Goal: Feedback & Contribution: Submit feedback/report problem

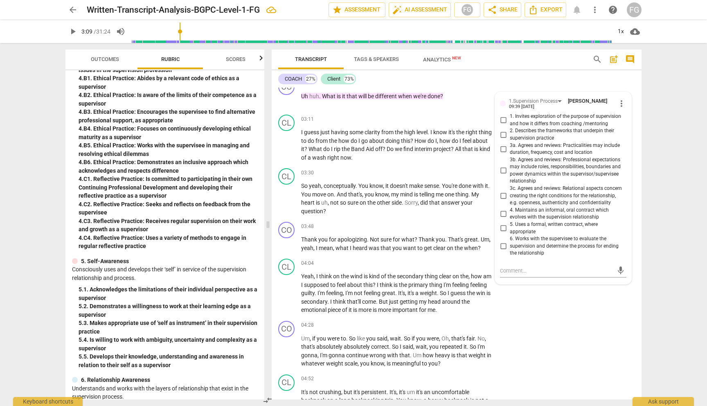
scroll to position [510, 0]
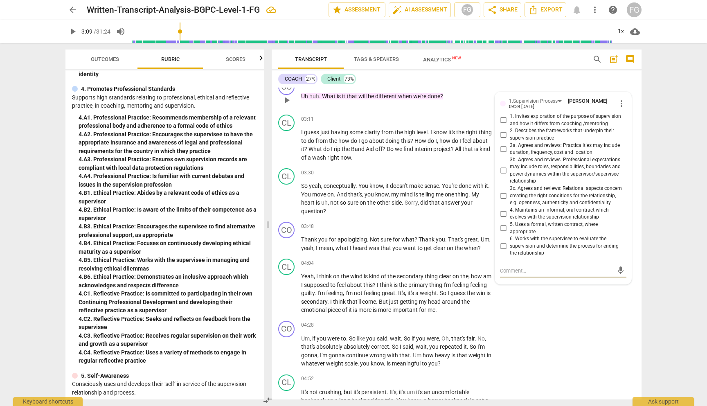
click at [539, 271] on textarea at bounding box center [556, 271] width 113 height 8
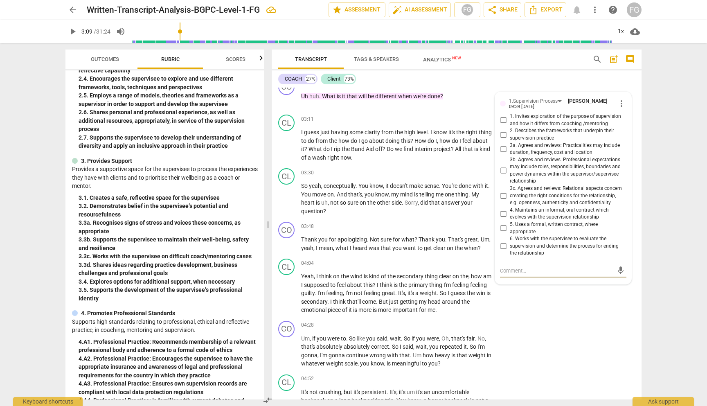
scroll to position [287, 0]
type textarea "Missed opportunity to establish agreement"
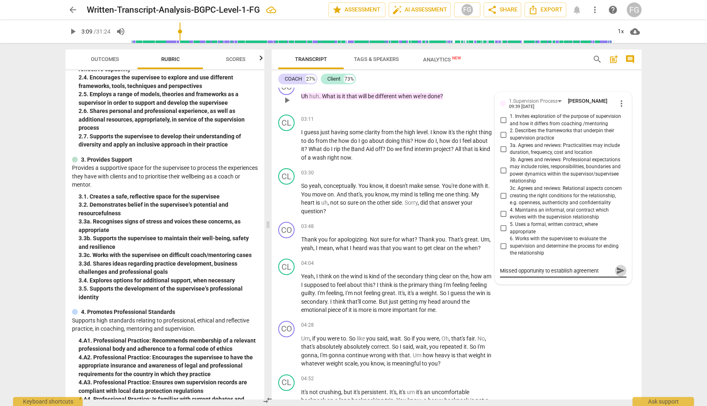
click at [617, 270] on span "send" at bounding box center [620, 270] width 9 height 9
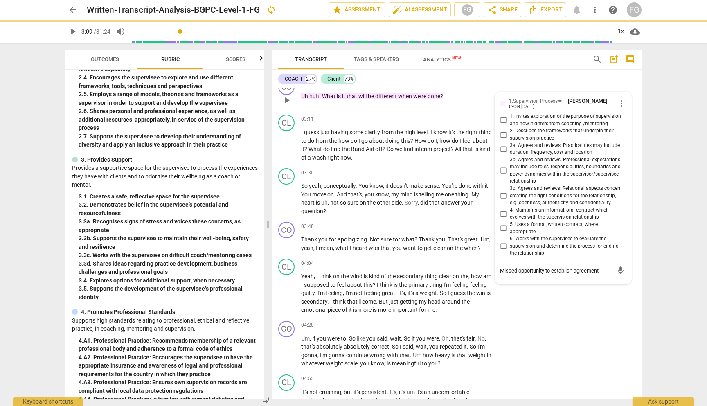
type input "190"
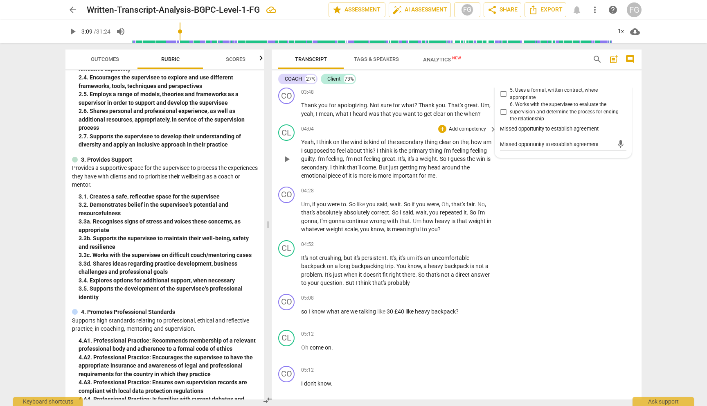
scroll to position [678, 0]
click at [441, 223] on p "Um , if you were to . So like you said , wait . So if you were , Oh , that's fa…" at bounding box center [397, 215] width 192 height 34
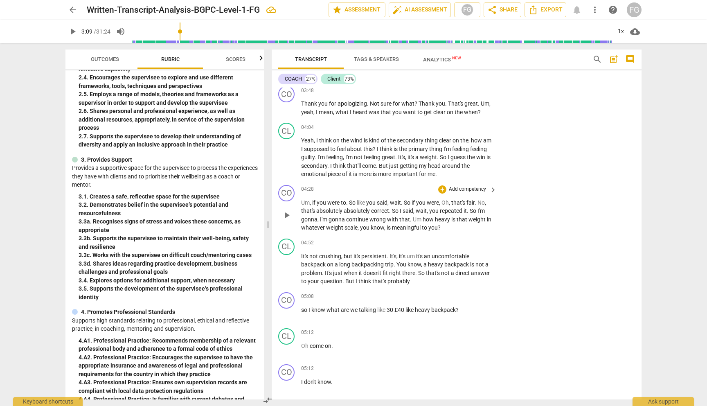
click at [472, 186] on p "Add competency" at bounding box center [467, 189] width 39 height 7
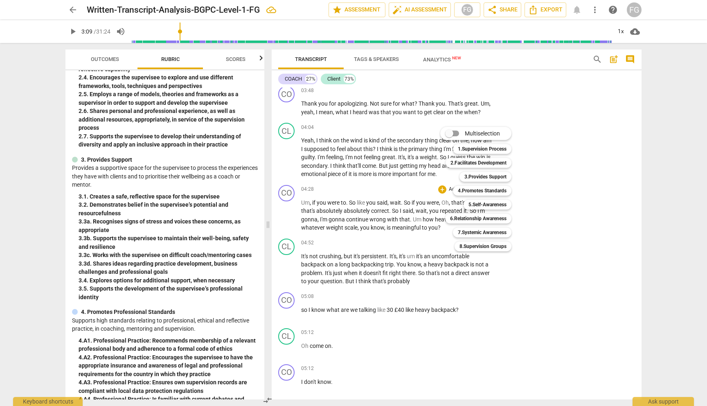
click at [384, 246] on div at bounding box center [353, 203] width 707 height 406
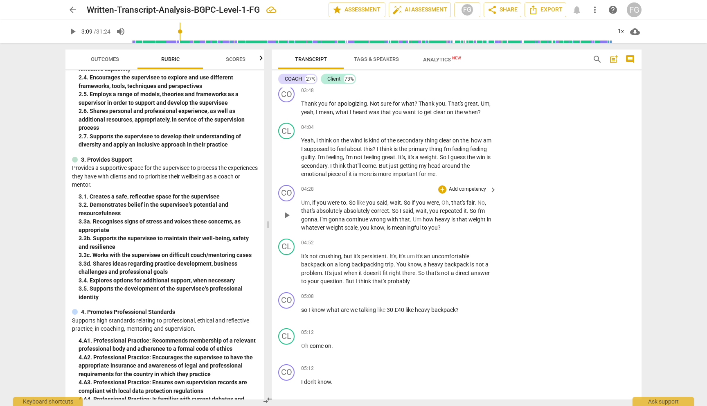
click at [465, 186] on p "Add competency" at bounding box center [467, 189] width 39 height 7
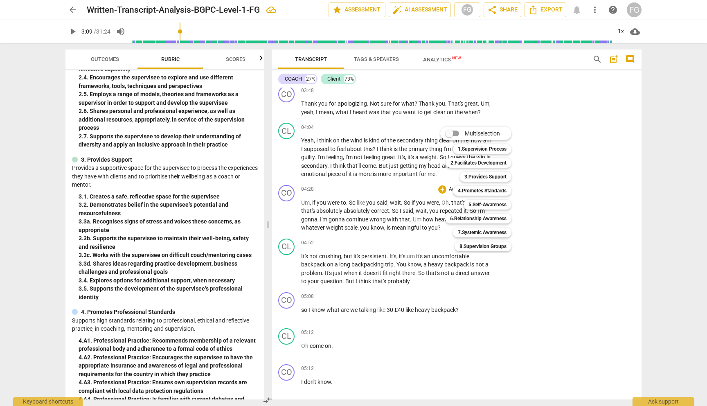
click at [353, 266] on div at bounding box center [353, 203] width 707 height 406
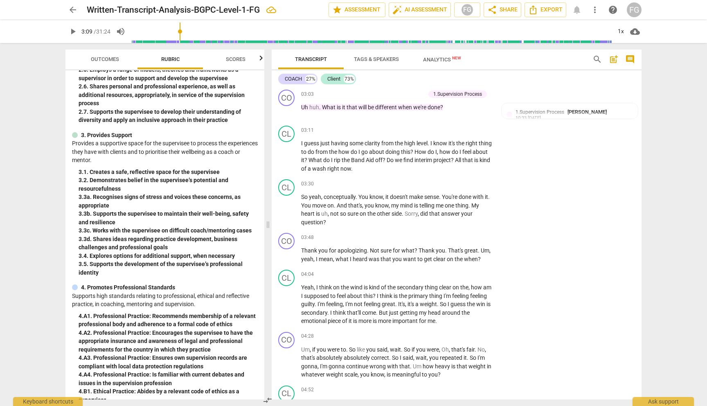
scroll to position [449, 0]
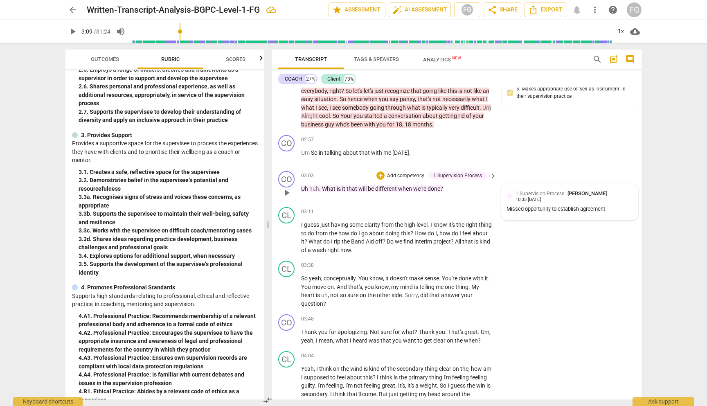
click at [516, 191] on span "1.Supervision Process" at bounding box center [540, 194] width 49 height 6
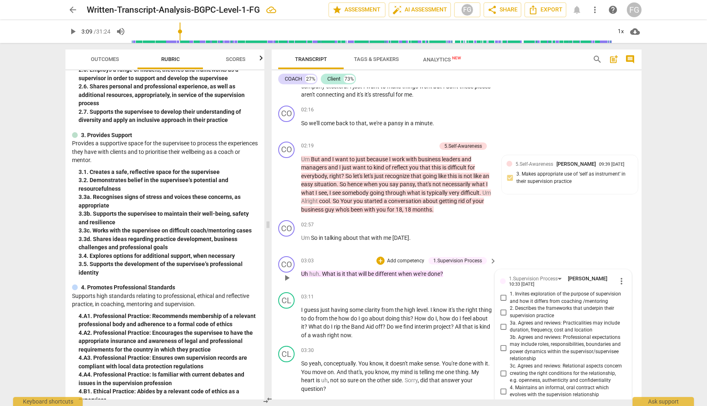
scroll to position [291, 0]
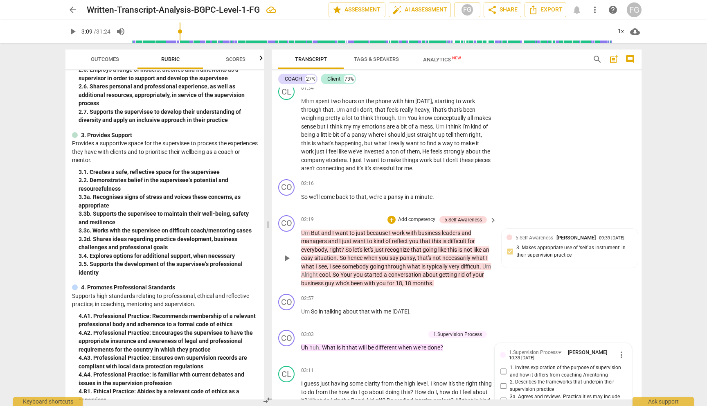
click at [495, 221] on span "keyboard_arrow_right" at bounding box center [493, 220] width 10 height 10
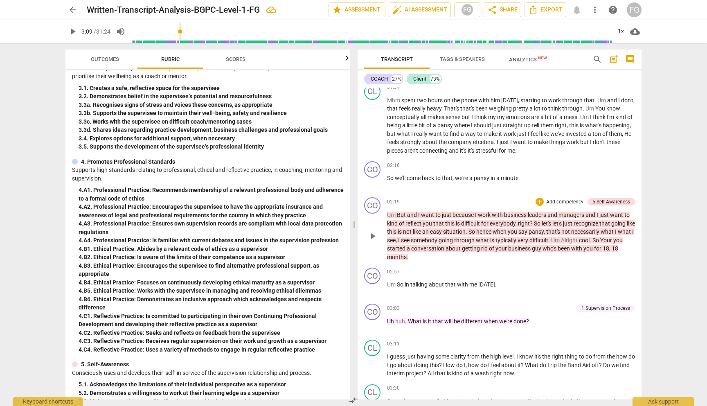
scroll to position [244, 0]
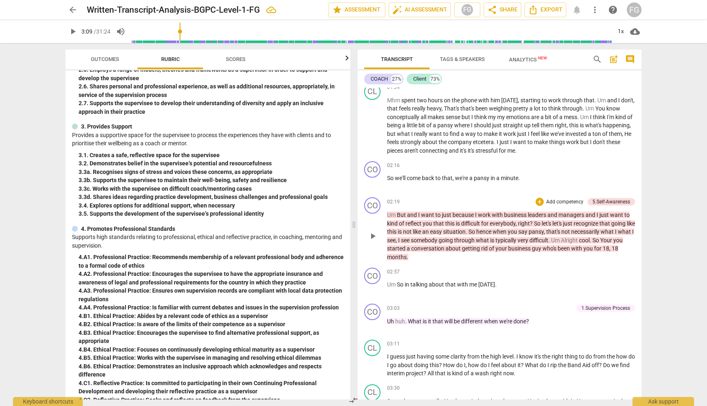
click at [559, 196] on div "CO play_arrow pause 02:19 + Add competency 5.Self-Awareness keyboard_arrow_righ…" at bounding box center [500, 229] width 284 height 70
click at [560, 200] on p "Add competency" at bounding box center [564, 201] width 39 height 7
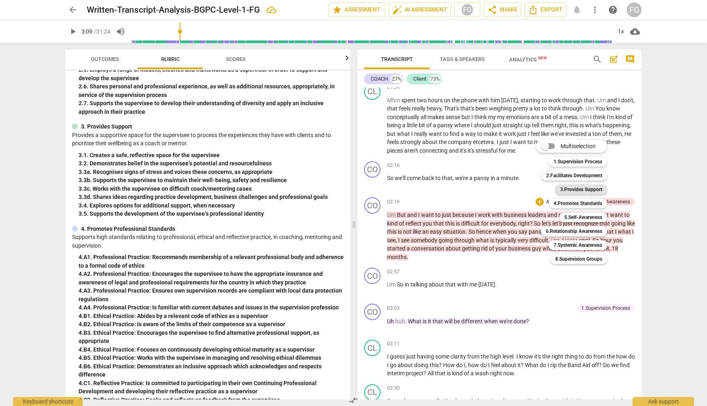
click at [575, 187] on b "3.Provides Support" at bounding box center [581, 190] width 42 height 10
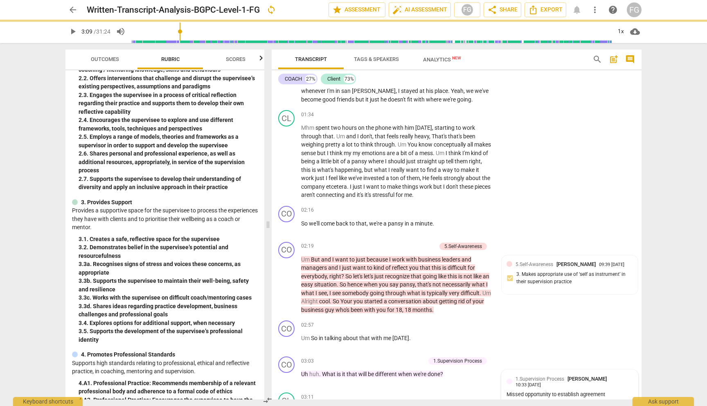
scroll to position [311, 0]
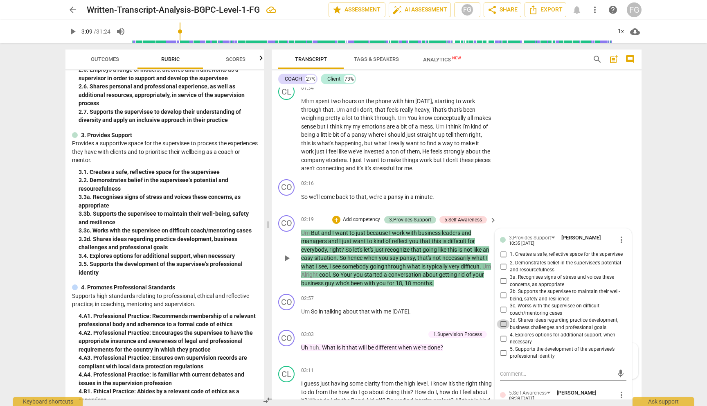
click at [502, 329] on input "3d. Shares ideas regarding practice development, business challenges and profes…" at bounding box center [503, 324] width 13 height 10
checkbox input "true"
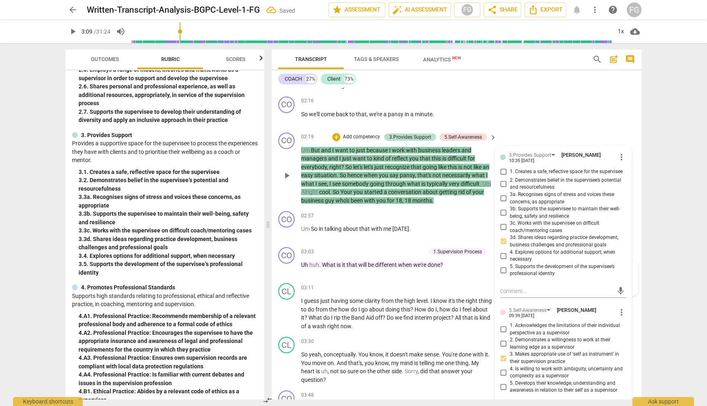
scroll to position [374, 0]
click at [584, 125] on div "CO play_arrow pause 02:16 + Add competency keyboard_arrow_right So we'll come b…" at bounding box center [457, 110] width 370 height 36
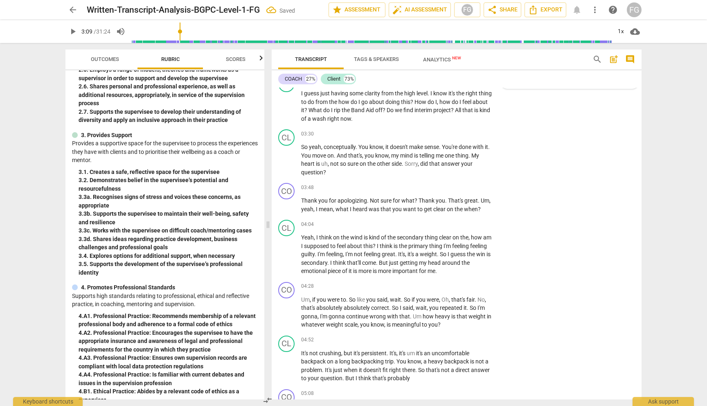
scroll to position [581, 0]
click at [486, 287] on div "+ Add competency keyboard_arrow_right" at bounding box center [467, 286] width 61 height 9
click at [490, 287] on span "keyboard_arrow_right" at bounding box center [493, 287] width 10 height 10
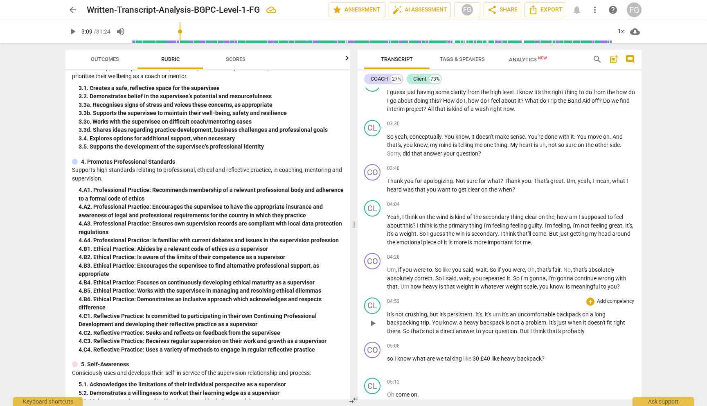
scroll to position [244, 0]
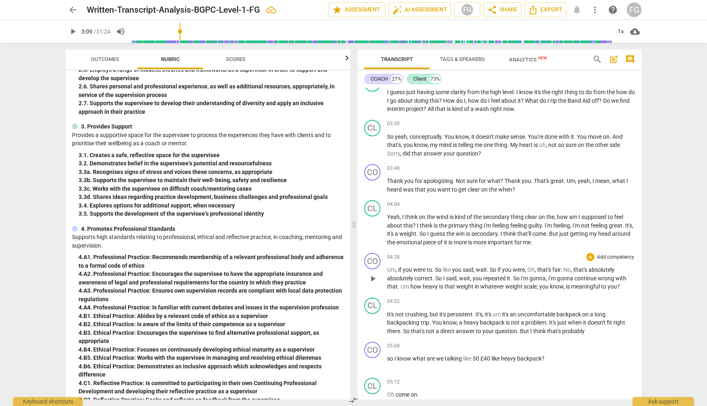
click at [606, 254] on p "Add competency" at bounding box center [615, 257] width 39 height 7
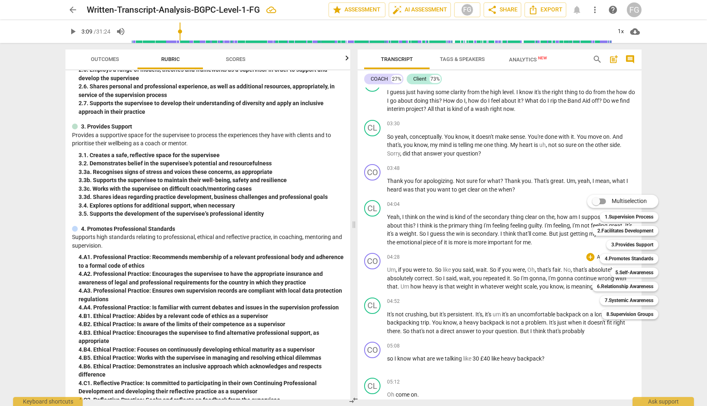
click at [194, 283] on div at bounding box center [353, 203] width 707 height 406
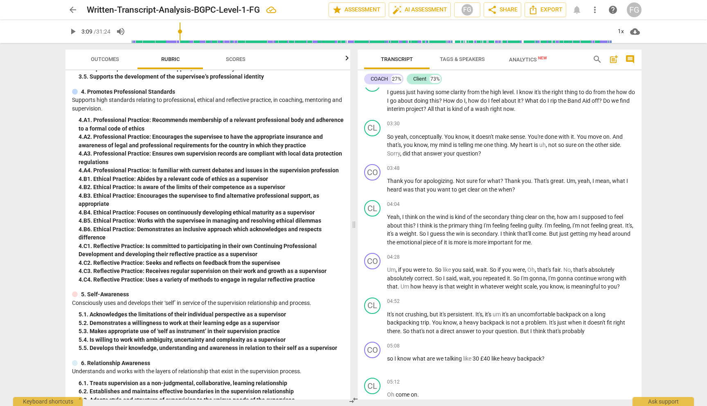
scroll to position [378, 0]
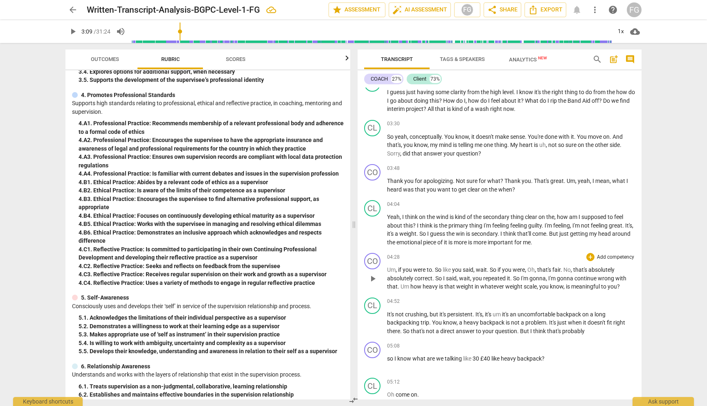
click at [602, 256] on p "Add competency" at bounding box center [615, 257] width 39 height 7
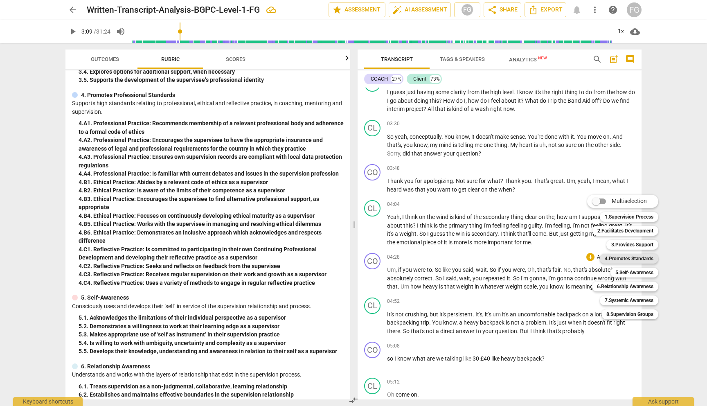
click at [627, 261] on b "4.Promotes Standards" at bounding box center [629, 259] width 49 height 10
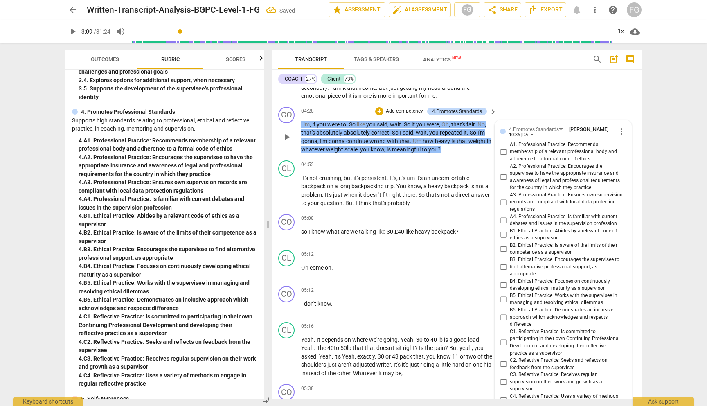
scroll to position [762, 0]
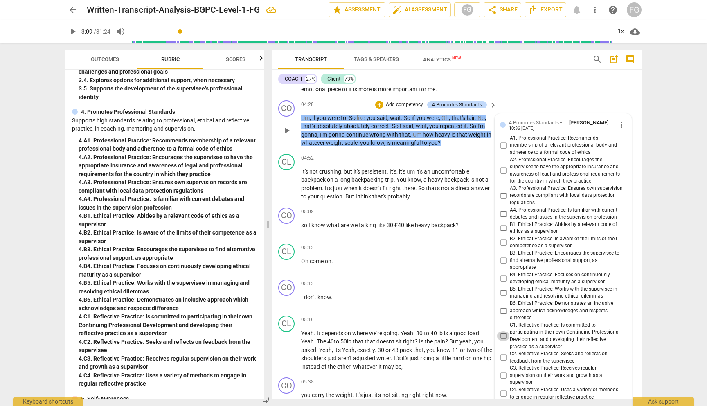
click at [501, 338] on input "C1. Reflective Practice: Is committed to participating in their own Continuing …" at bounding box center [503, 336] width 13 height 10
checkbox input "true"
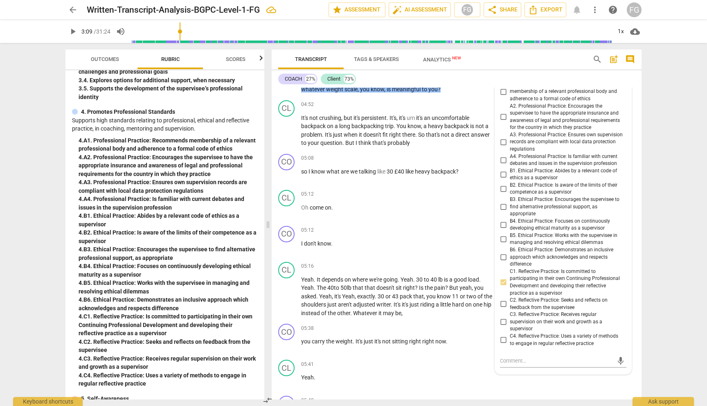
scroll to position [817, 0]
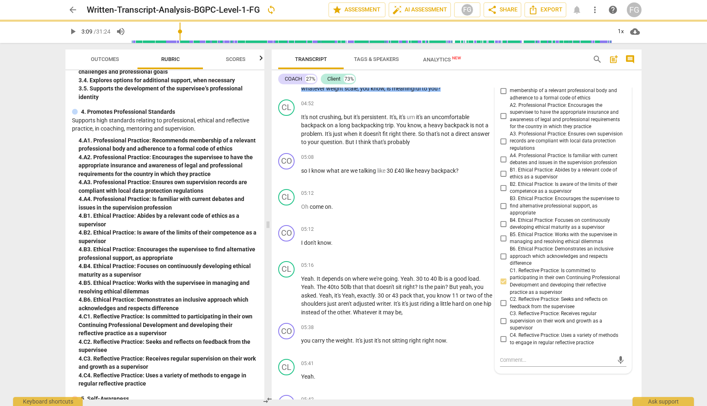
click at [510, 305] on span "C2. Reflective Practice: Seeks and reflects on feedback from the supervisee" at bounding box center [566, 303] width 113 height 14
click at [508, 305] on input "C2. Reflective Practice: Seeks and reflects on feedback from the supervisee" at bounding box center [503, 303] width 13 height 10
checkbox input "true"
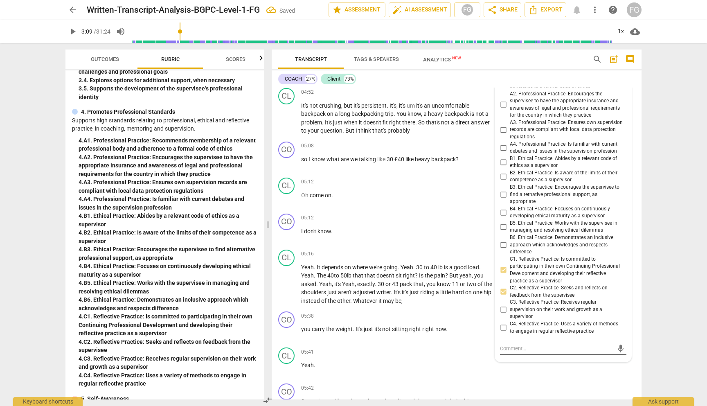
scroll to position [827, 0]
click at [525, 350] on textarea at bounding box center [556, 349] width 113 height 8
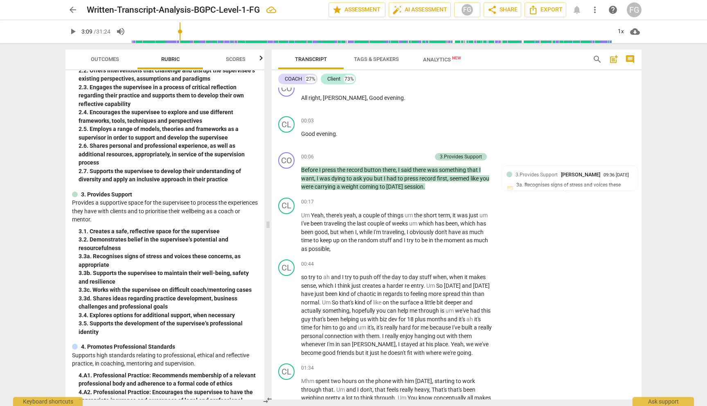
scroll to position [0, 0]
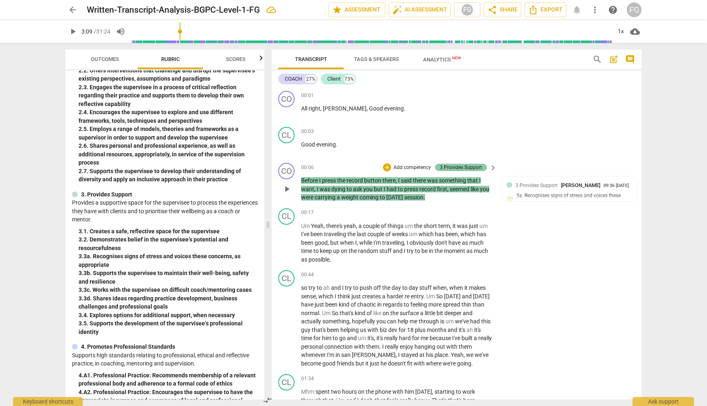
click at [460, 164] on div "3.Provides Support" at bounding box center [461, 167] width 42 height 7
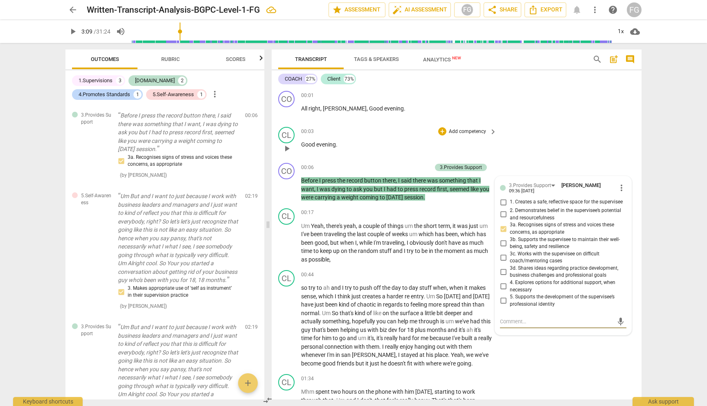
click at [550, 151] on div "CL play_arrow pause 00:03 + Add competency keyboard_arrow_right Good evening ." at bounding box center [457, 142] width 370 height 36
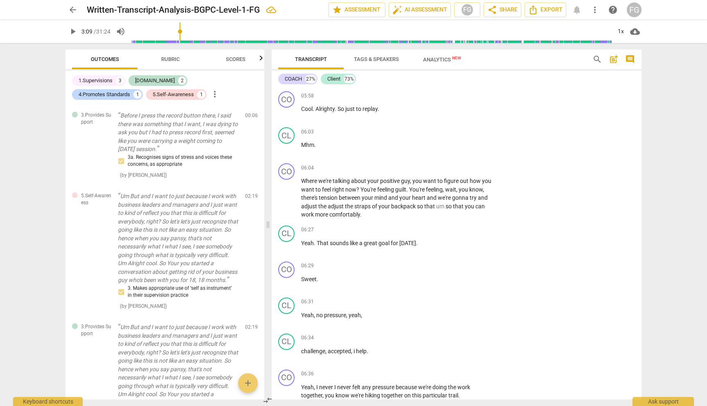
scroll to position [1228, 0]
click at [471, 169] on p "Add competency" at bounding box center [467, 168] width 39 height 7
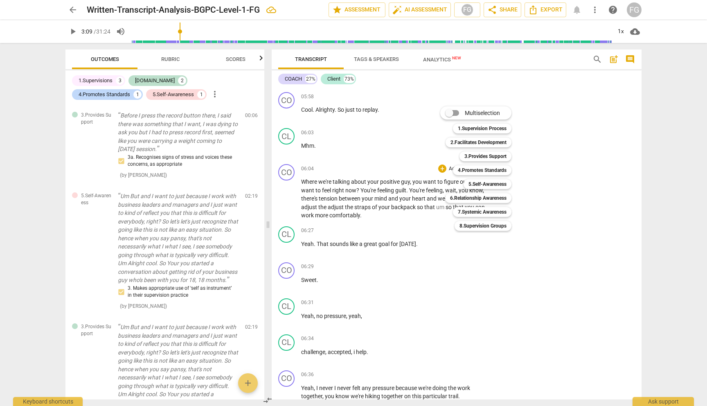
click at [165, 63] on div at bounding box center [353, 203] width 707 height 406
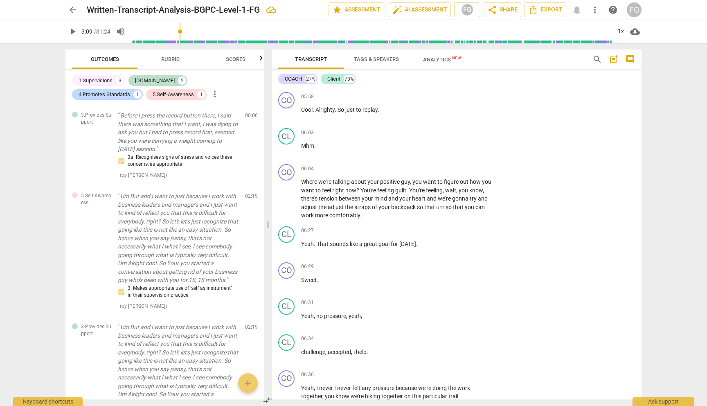
click at [166, 61] on span "Rubric" at bounding box center [170, 59] width 18 height 6
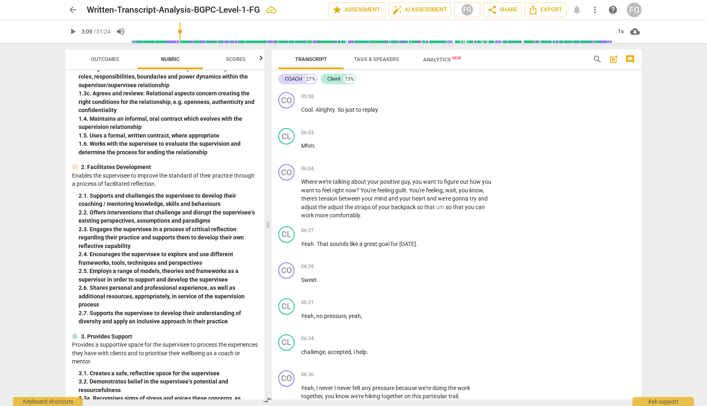
scroll to position [114, 0]
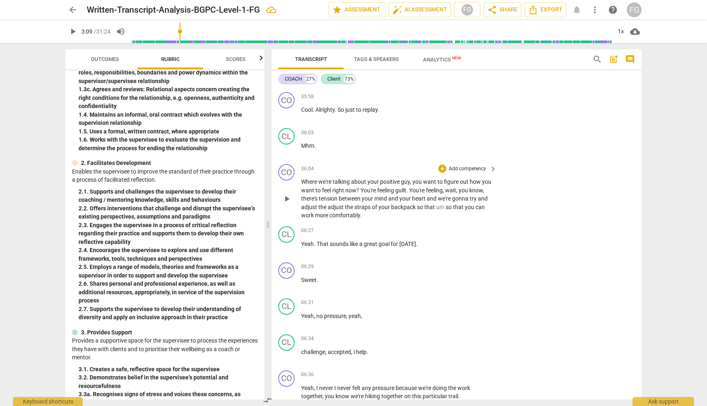
click at [480, 166] on p "Add competency" at bounding box center [467, 168] width 39 height 7
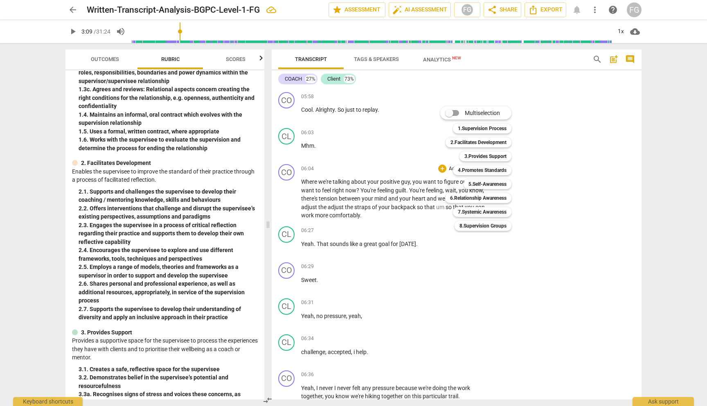
click at [424, 318] on div at bounding box center [353, 203] width 707 height 406
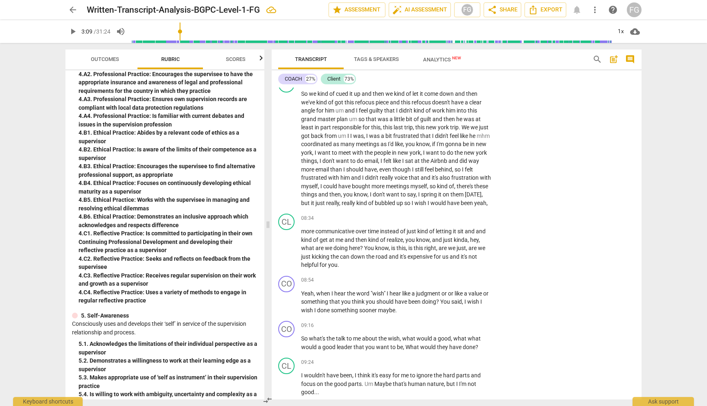
scroll to position [571, 0]
click at [466, 284] on p "Add competency" at bounding box center [467, 280] width 39 height 7
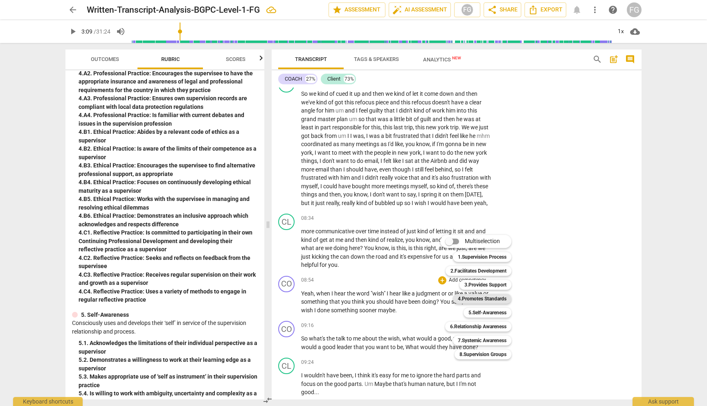
click at [480, 298] on b "4.Promotes Standards" at bounding box center [482, 299] width 49 height 10
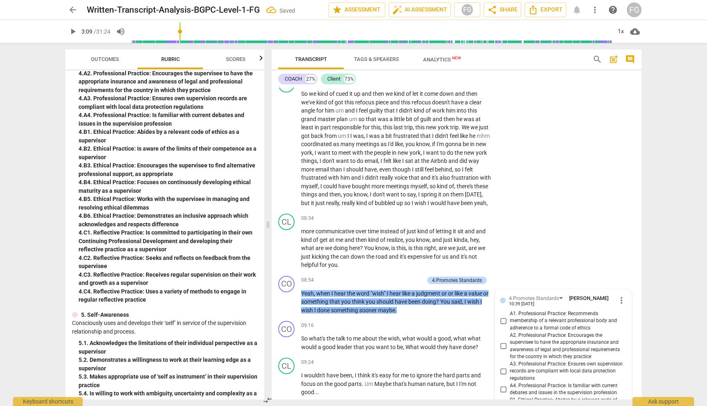
scroll to position [2094, 0]
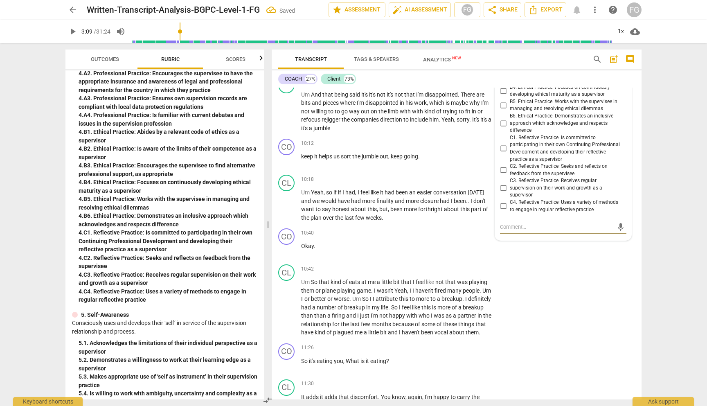
click at [503, 175] on input "C2. Reflective Practice: Seeks and reflects on feedback from the supervisee" at bounding box center [503, 170] width 13 height 10
checkbox input "true"
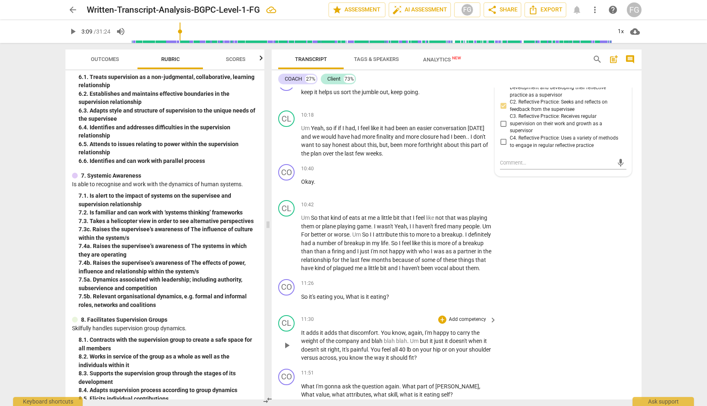
scroll to position [2147, 0]
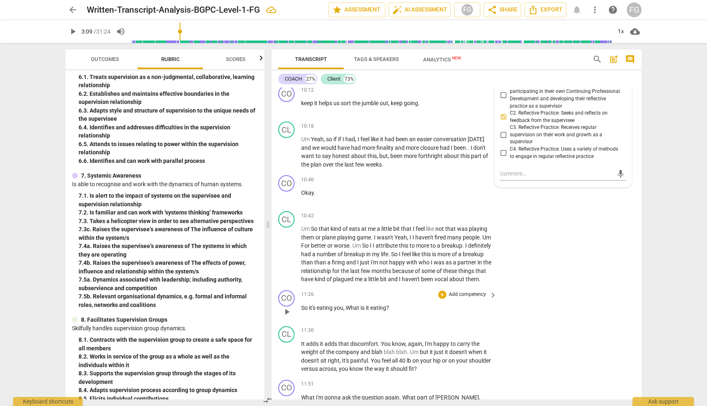
click at [467, 298] on p "Add competency" at bounding box center [467, 294] width 39 height 7
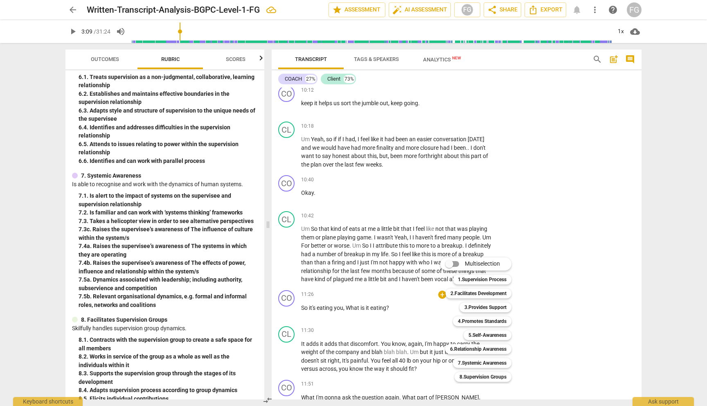
click at [243, 309] on div at bounding box center [353, 203] width 707 height 406
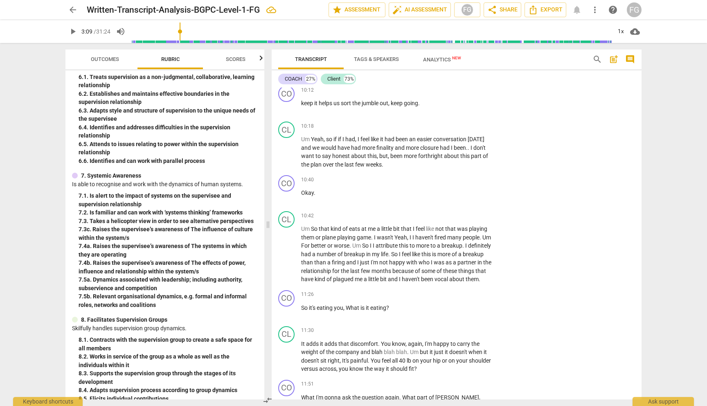
scroll to position [999, 0]
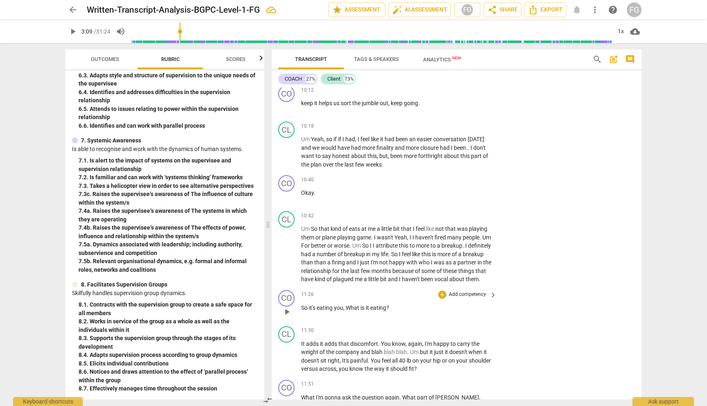
click at [464, 298] on p "Add competency" at bounding box center [467, 294] width 39 height 7
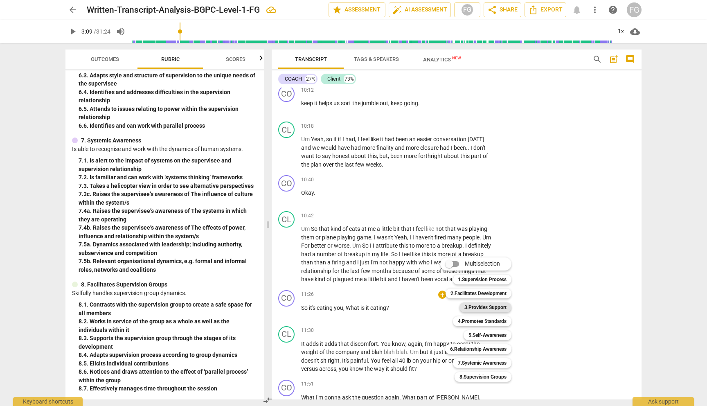
click at [480, 309] on b "3.Provides Support" at bounding box center [485, 307] width 42 height 10
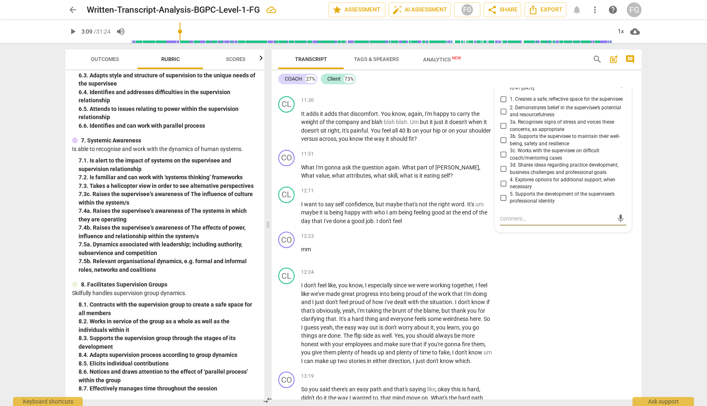
scroll to position [2376, 0]
click at [545, 88] on div "3.Provides Support" at bounding box center [530, 84] width 42 height 8
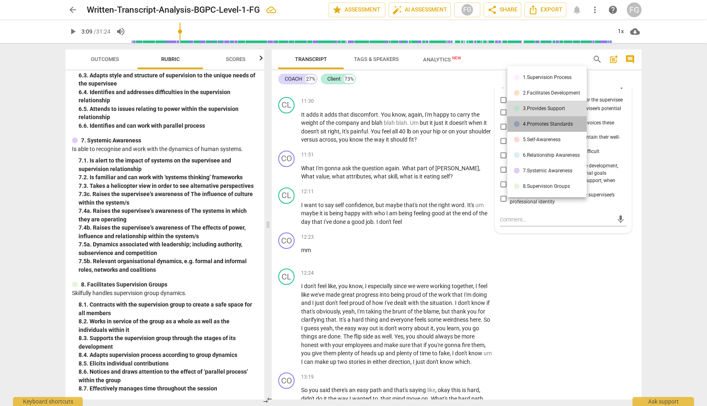
click at [548, 128] on li "4.Promotes Standards" at bounding box center [546, 124] width 79 height 16
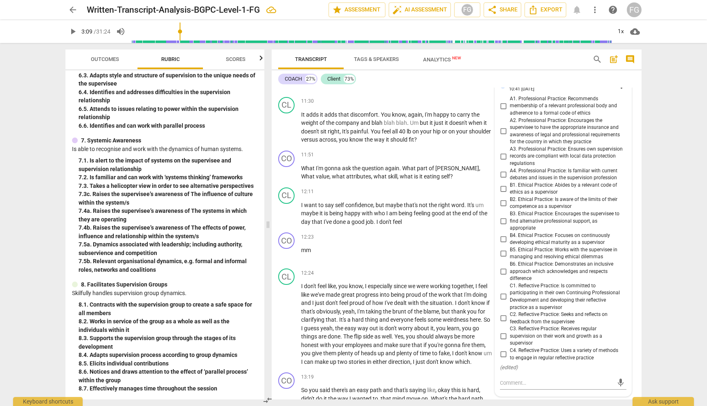
drag, startPoint x: 499, startPoint y: 318, endPoint x: 501, endPoint y: 342, distance: 23.4
click at [501, 342] on div "A1. Professional Practice: Recommends membership of a relevant professional bod…" at bounding box center [563, 228] width 126 height 266
click at [501, 323] on input "C2. Reflective Practice: Seeks and reflects on feedback from the supervisee" at bounding box center [503, 318] width 13 height 10
checkbox input "true"
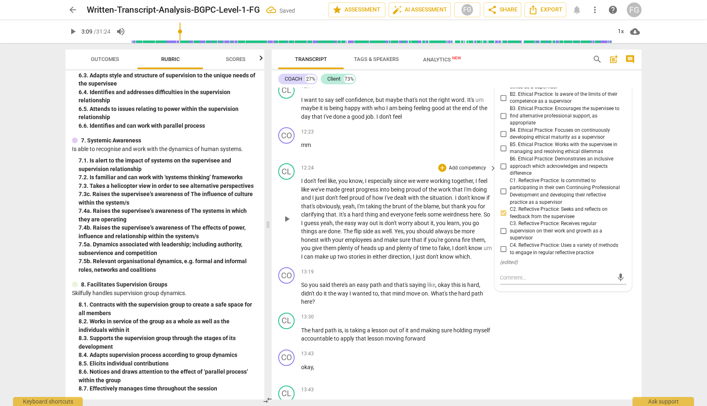
scroll to position [2482, 0]
click at [467, 275] on p "Add competency" at bounding box center [467, 271] width 39 height 7
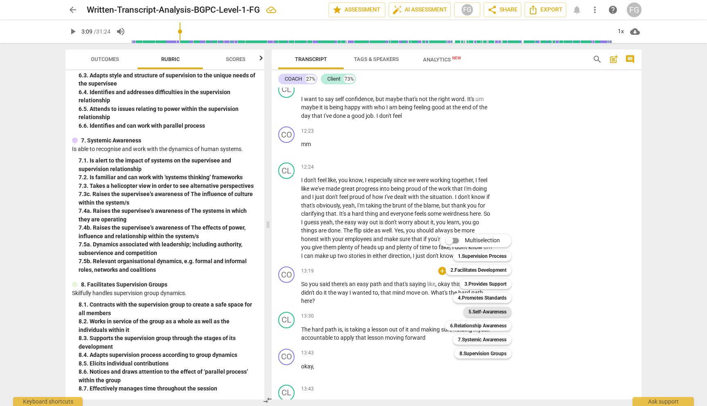
click at [481, 311] on b "5.Self-Awareness" at bounding box center [488, 312] width 38 height 10
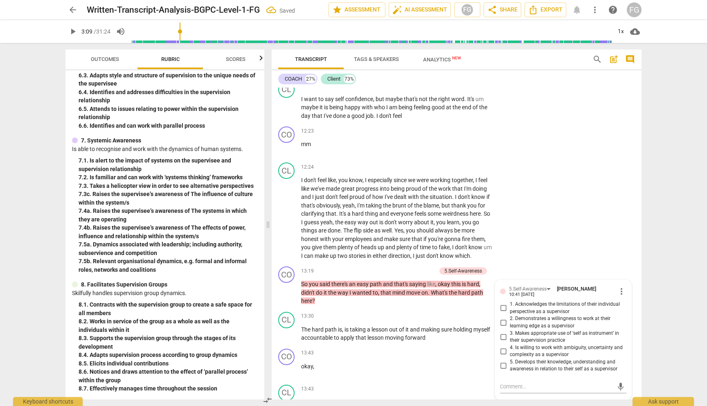
scroll to position [2651, 0]
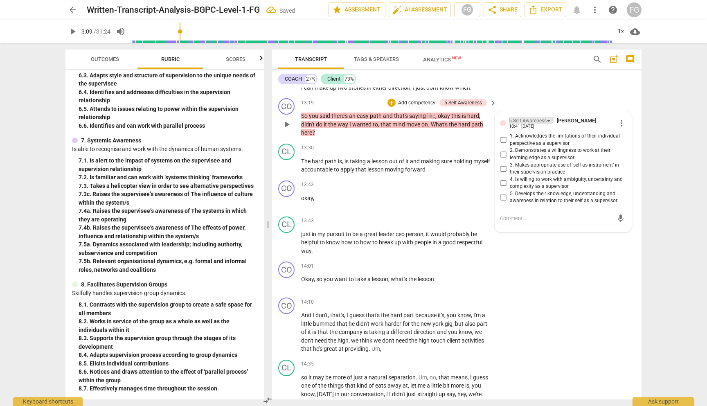
click at [535, 125] on div "5.Self-Awareness" at bounding box center [528, 121] width 38 height 8
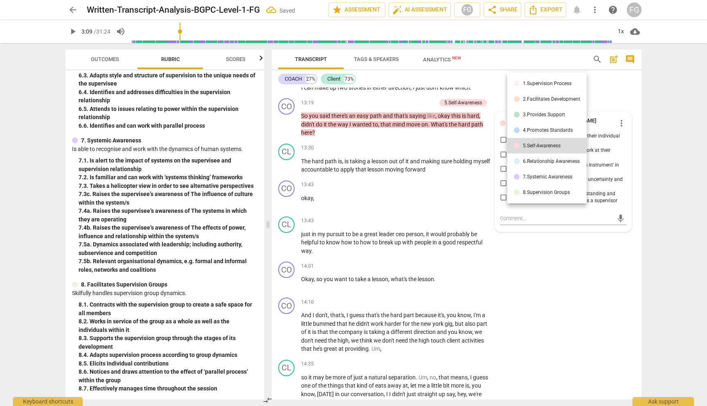
click at [536, 128] on div "4.Promotes Standards" at bounding box center [548, 130] width 50 height 5
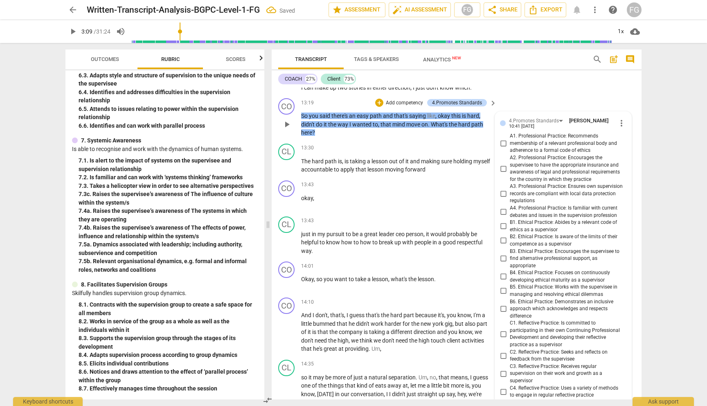
click at [508, 361] on input "C2. Reflective Practice: Seeks and reflects on feedback from the supervisee" at bounding box center [503, 356] width 13 height 10
checkbox input "true"
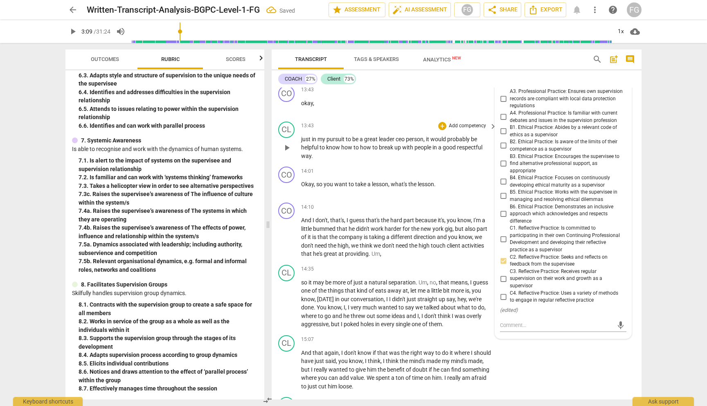
scroll to position [2750, 0]
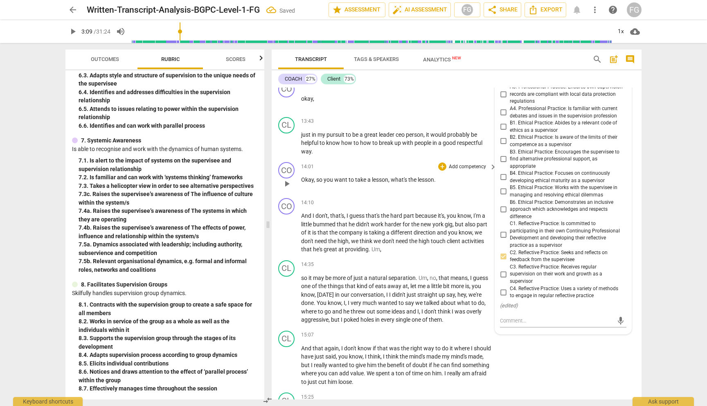
click at [469, 171] on p "Add competency" at bounding box center [467, 166] width 39 height 7
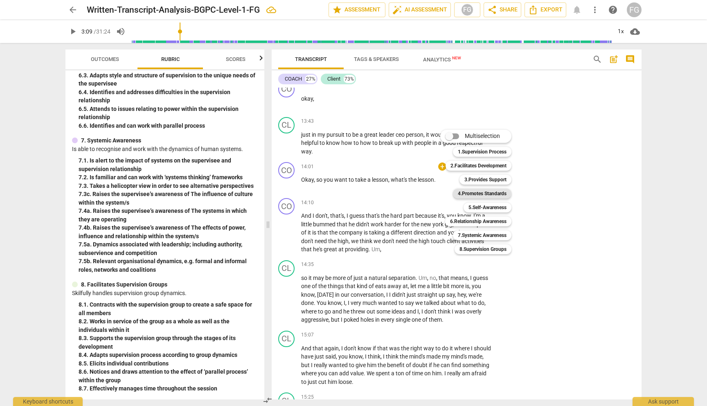
click at [470, 195] on b "4.Promotes Standards" at bounding box center [482, 194] width 49 height 10
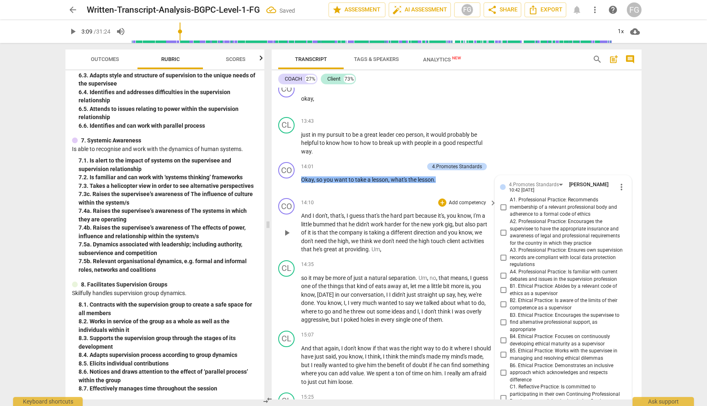
scroll to position [3008, 0]
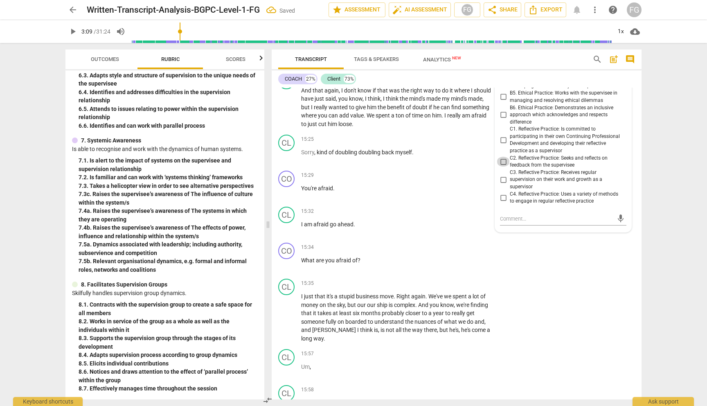
click at [499, 167] on input "C2. Reflective Practice: Seeks and reflects on feedback from the supervisee" at bounding box center [503, 162] width 13 height 10
checkbox input "true"
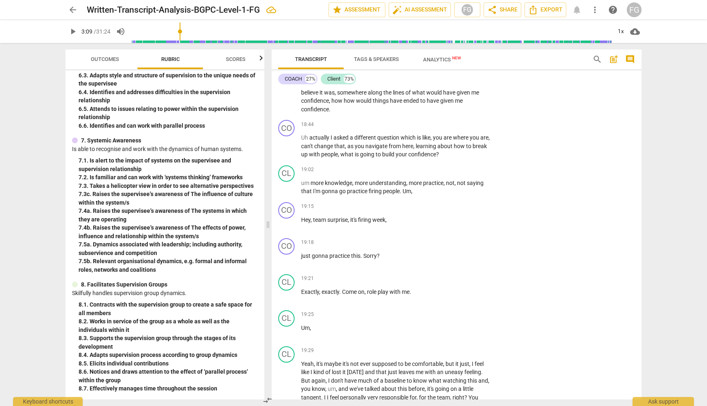
scroll to position [3891, 0]
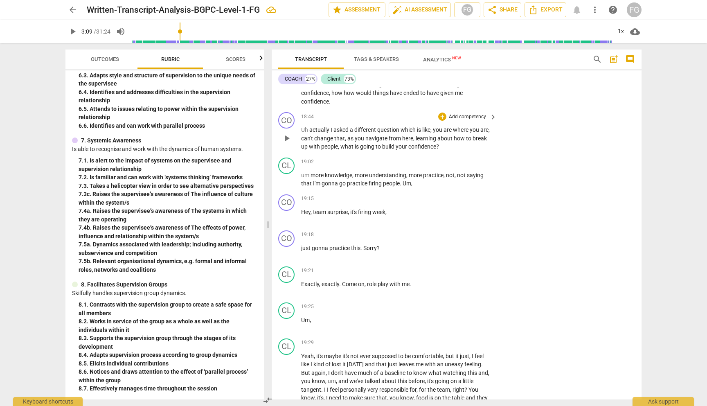
click at [470, 121] on p "Add competency" at bounding box center [467, 116] width 39 height 7
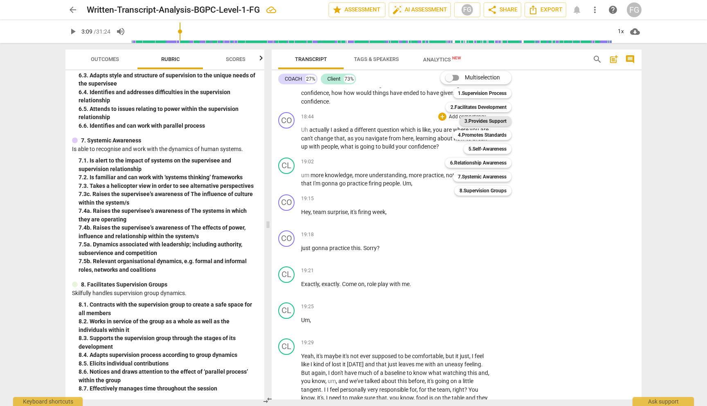
click at [480, 122] on b "3.Provides Support" at bounding box center [485, 121] width 42 height 10
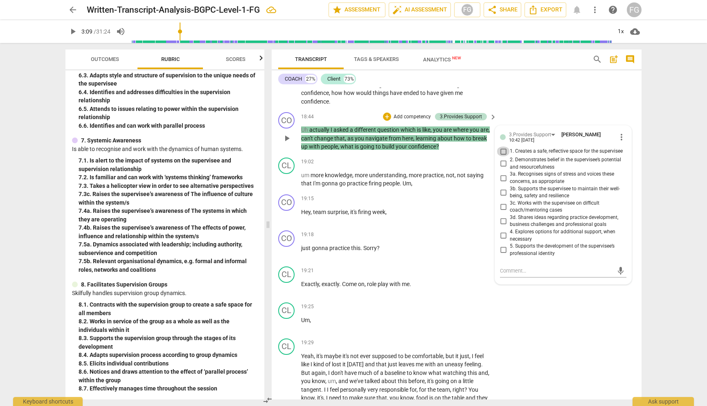
click at [504, 156] on input "1. Creates a safe, reflective space for the supervisee" at bounding box center [503, 152] width 13 height 10
checkbox input "true"
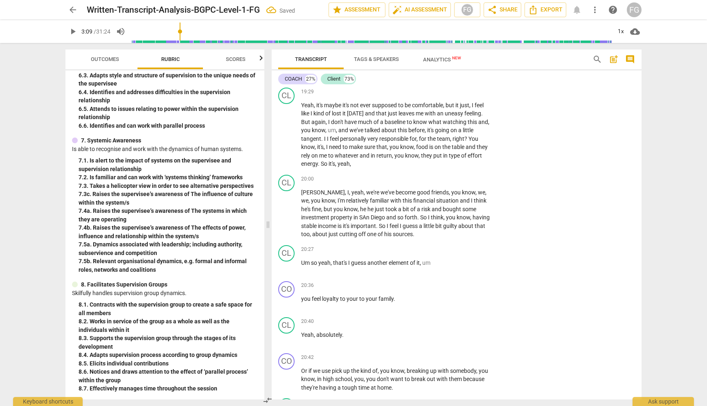
scroll to position [4147, 0]
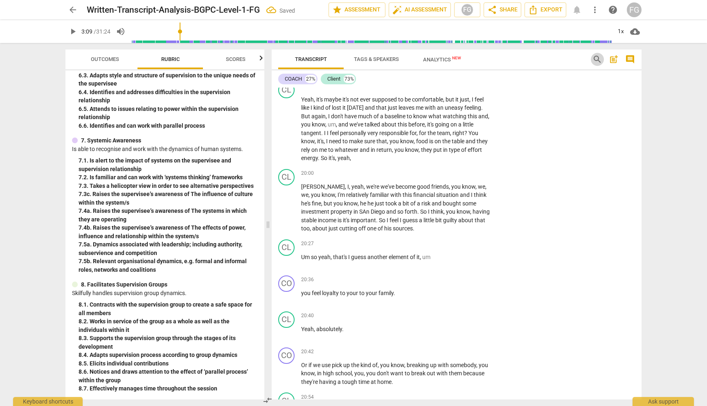
click at [595, 60] on span "search" at bounding box center [598, 59] width 10 height 10
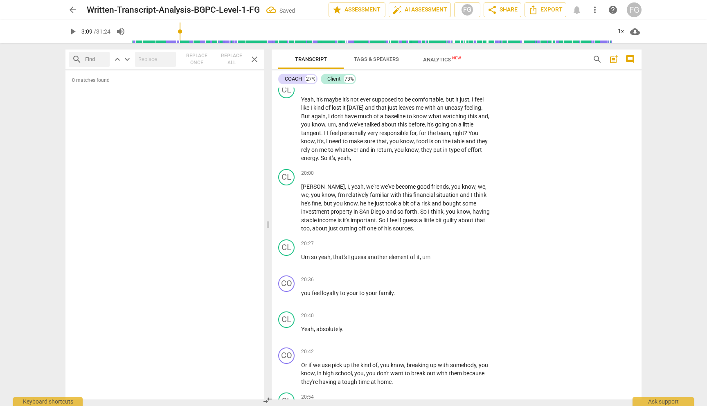
click at [595, 60] on span "search" at bounding box center [598, 59] width 10 height 10
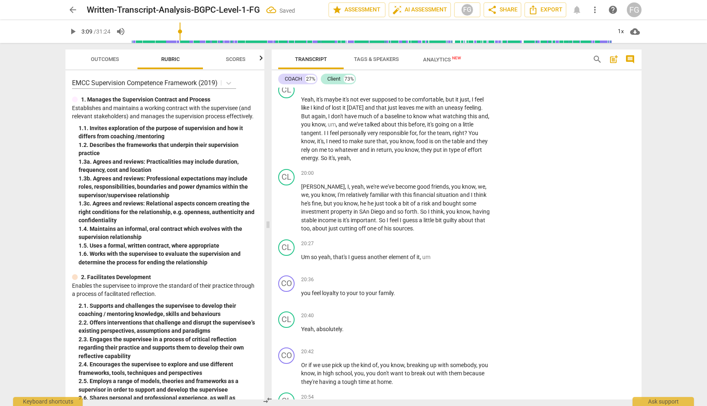
click at [595, 60] on span "search" at bounding box center [598, 59] width 10 height 10
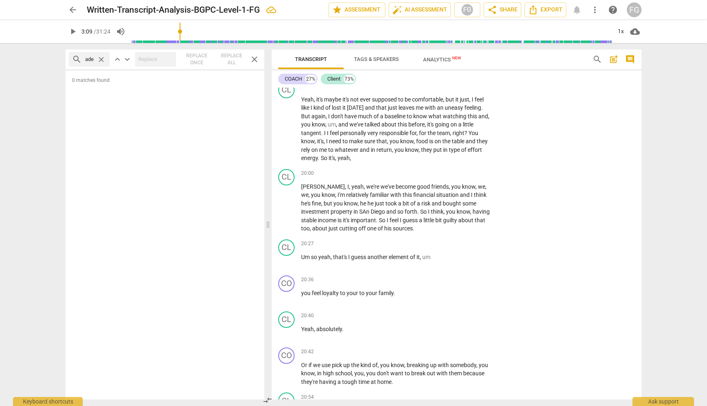
scroll to position [0, 6]
type input "leader"
click at [415, 119] on span "know" at bounding box center [420, 116] width 15 height 7
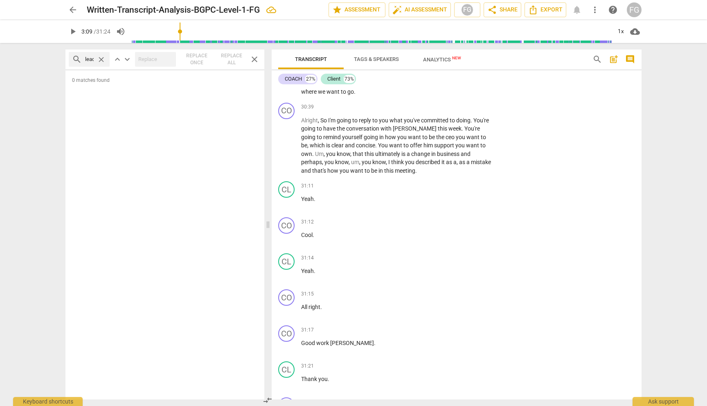
scroll to position [6850, 0]
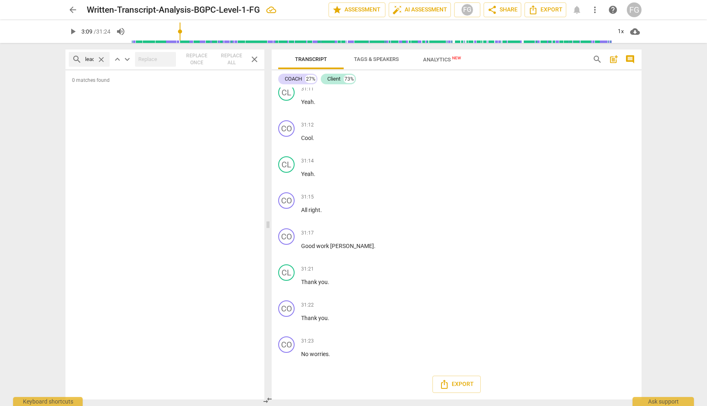
click at [255, 63] on span "close" at bounding box center [255, 59] width 10 height 10
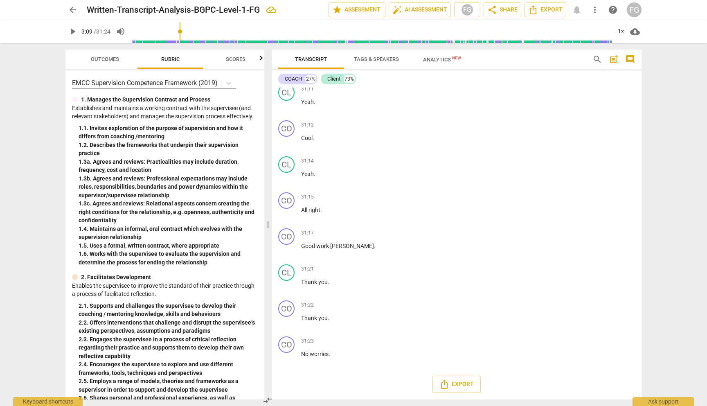
click at [110, 60] on span "Outcomes" at bounding box center [105, 59] width 28 height 6
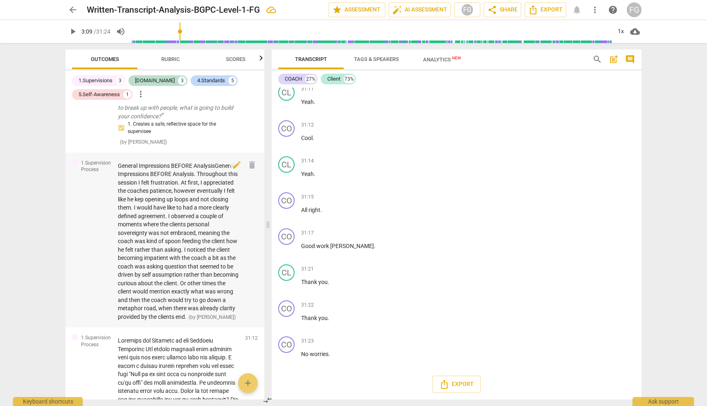
scroll to position [1057, 0]
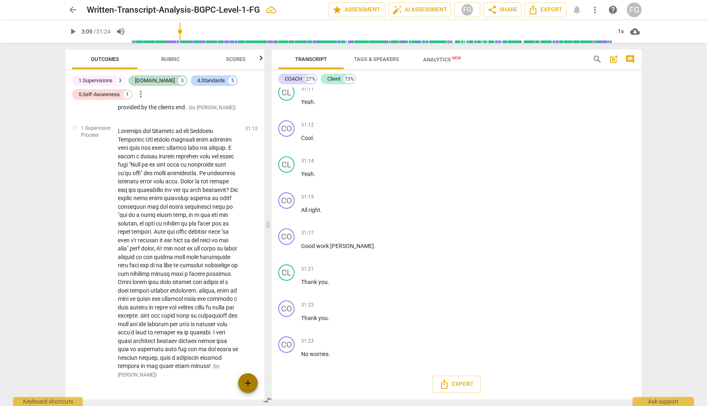
click at [250, 382] on span "add" at bounding box center [248, 383] width 10 height 10
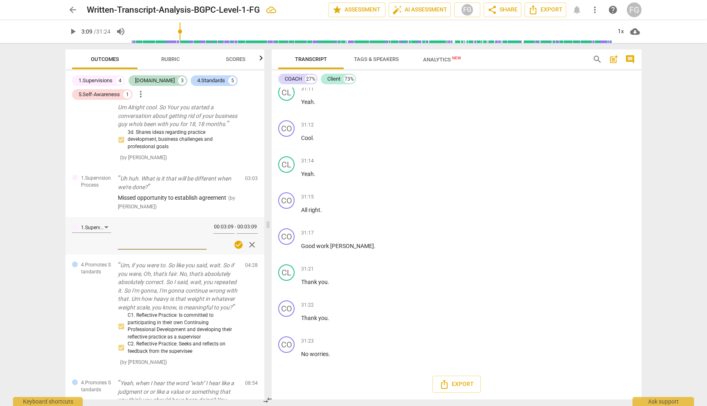
scroll to position [287, 0]
paste textarea "Post Analysis Summary: Strengths & Opportunities"
type textarea "Post Analysis Summary: Strengths & Opportunities"
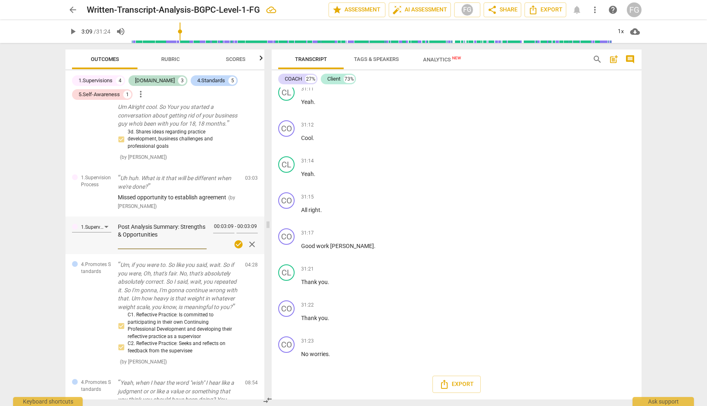
type textarea "Post Analysis Summary: Strengths & Opportunities"
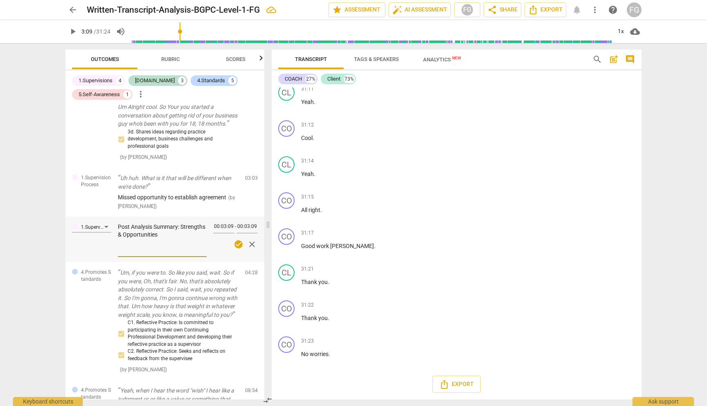
type textarea "Post Analysis Summary: Strengths & Opportunities S"
type textarea "Post Analysis Summary: Strengths & Opportunities St"
type textarea "Post Analysis Summary: Strengths & Opportunities Stg"
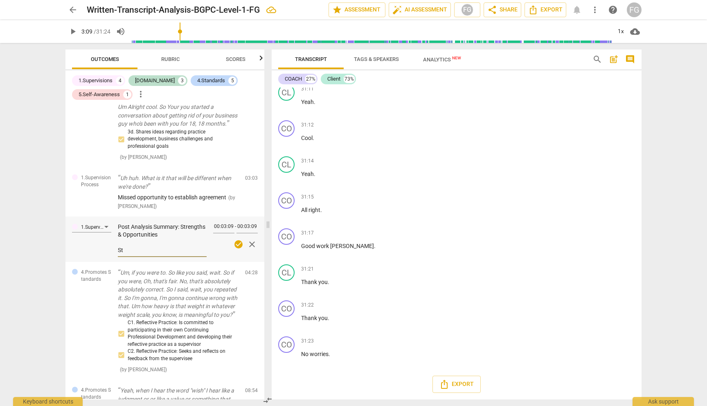
type textarea "Post Analysis Summary: Strengths & Opportunities Stg"
type textarea "Post Analysis Summary: Strengths & Opportunities Stgr"
type textarea "Post Analysis Summary: Strengths & Opportunities [GEOGRAPHIC_DATA]"
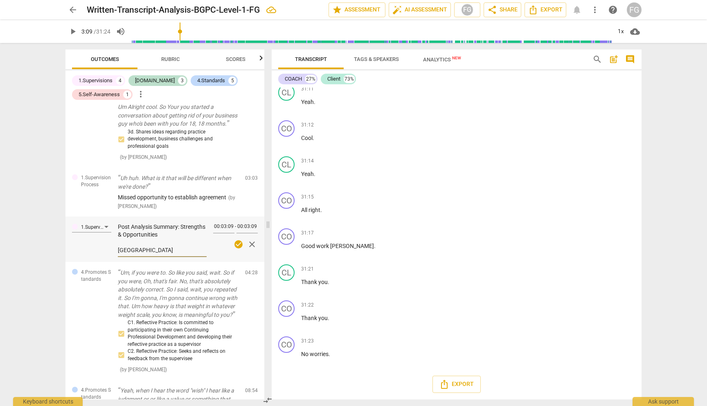
type textarea "Post Analysis Summary: Strengths & Opportunities Stgren"
type textarea "Post Analysis Summary: Strengths & Opportunities Stgreng"
type textarea "Post Analysis Summary: Strengths & Opportunities Stgrengt"
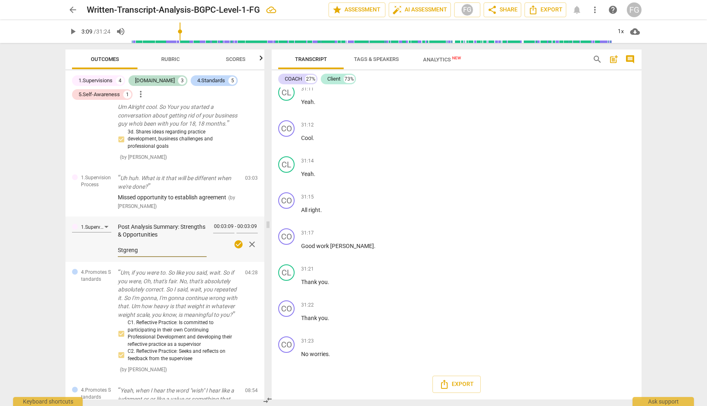
type textarea "Post Analysis Summary: Strengths & Opportunities Stgrengt"
type textarea "Post Analysis Summary: Strengths & Opportunities Stgrength"
type textarea "Post Analysis Summary: Strengths & Opportunities Stgrengths"
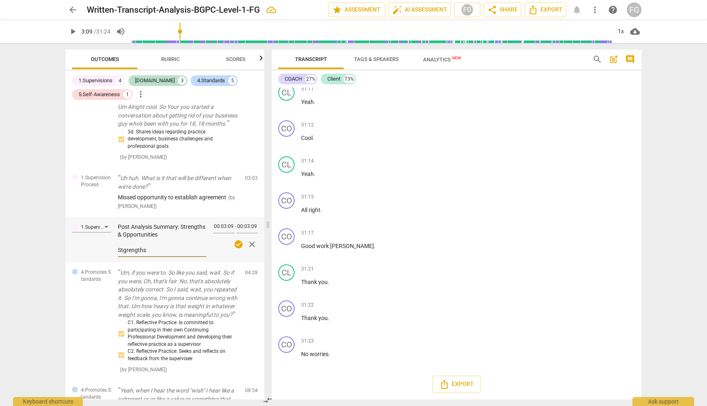
type textarea "Post Analysis Summary: Strengths & Opportunities Stgrengths:"
type textarea "Post Analysis Summary: Strengths & Opportunities Stgrengths: C"
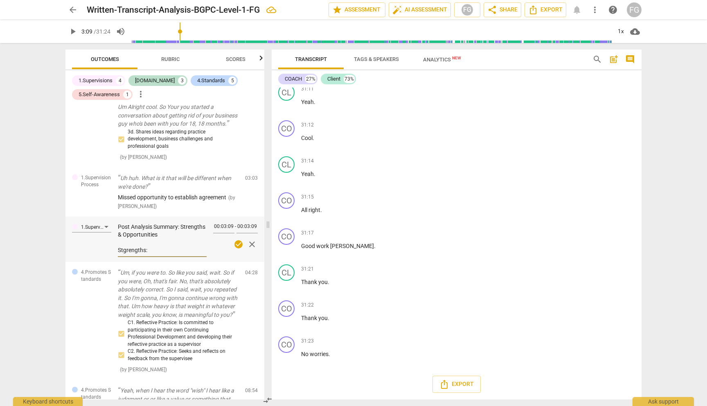
type textarea "Post Analysis Summary: Strengths & Opportunities Stgrengths: C"
type textarea "Post Analysis Summary: Strengths & Opportunities Stgrengths: Co"
type textarea "Post Analysis Summary: Strengths & Opportunities Stgrengths: Coa"
type textarea "Post Analysis Summary: Strengths & Opportunities Stgrengths: Coac"
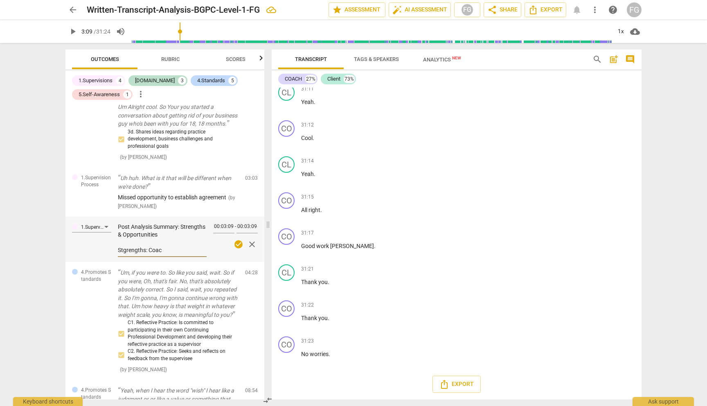
type textarea "Post Analysis Summary: Strengths & Opportunities Stgrengths: Coach"
type textarea "Post Analysis Summary: Strengths & Opportunities Stgrengths: Coach c"
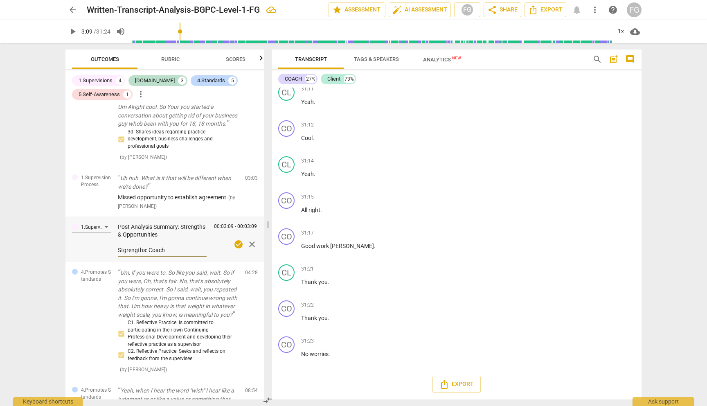
type textarea "Post Analysis Summary: Strengths & Opportunities Stgrengths: Coach c"
type textarea "Post Analysis Summary: Strengths & Opportunities Stgrengths: Coach co"
type textarea "Post Analysis Summary: Strengths & Opportunities Stgrengths: Coach con"
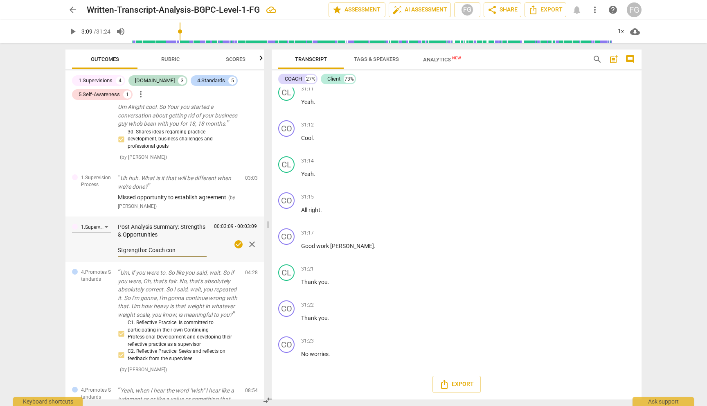
type textarea "Post Analysis Summary: Strengths & Opportunities Stgrengths: Coach cont"
type textarea "Post Analysis Summary: Strengths & Opportunities Stgrengths: Coach [PERSON_NAME]"
type textarea "Post Analysis Summary: Strengths & Opportunities Stgrengths: Coach contin"
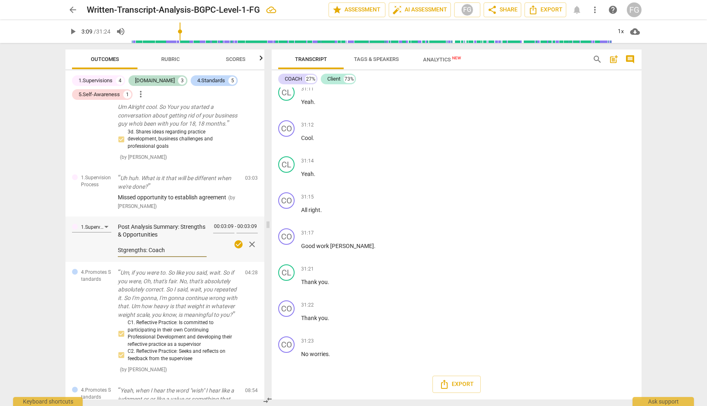
type textarea "Post Analysis Summary: Strengths & Opportunities Stgrengths: Coach contin"
type textarea "Post Analysis Summary: Strengths & Opportunities Stgrengths: Coach continu"
type textarea "Post Analysis Summary: Strengths & Opportunities Stgrengths: Coach continue"
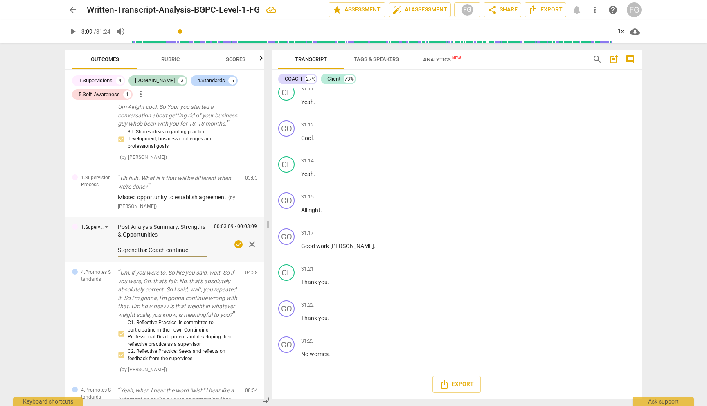
type textarea "Post Analysis Summary: Strengths & Opportunities Stgrengths: Coach continued"
type textarea "Post Analysis Summary: Strengths & Opportunities Stgrengths: Coach continued t"
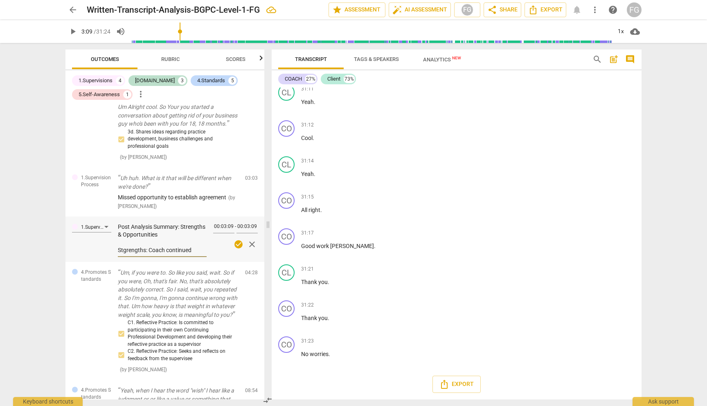
type textarea "Post Analysis Summary: Strengths & Opportunities Stgrengths: Coach continued t"
type textarea "Post Analysis Summary: Strengths & Opportunities Stgrengths: Coach continued to"
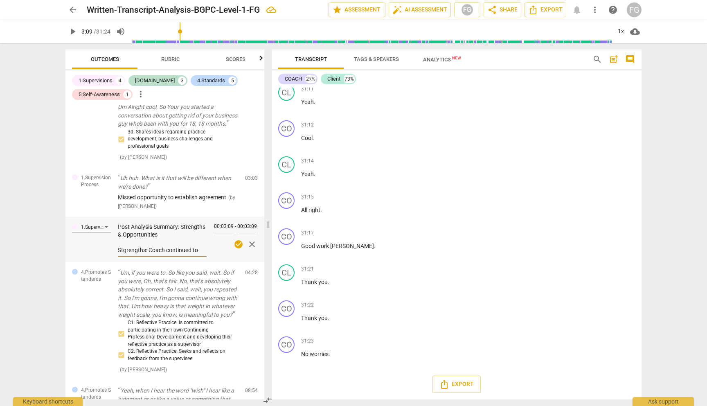
type textarea "Post Analysis Summary: Strengths & Opportunities Stgrengths: Coach continued to…"
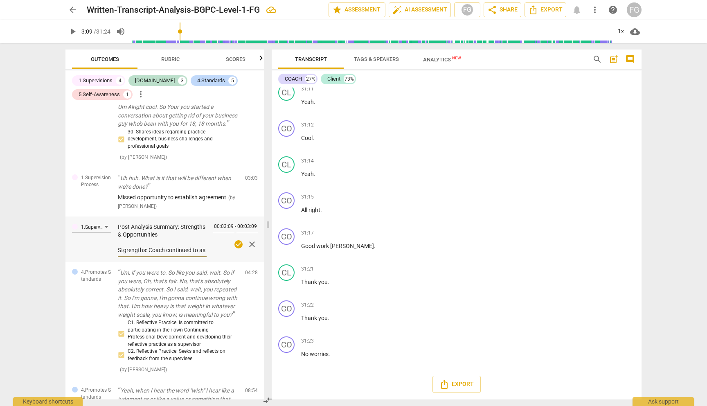
type textarea "Post Analysis Summary: Strengths & Opportunities Stgrengths: Coach continued to…"
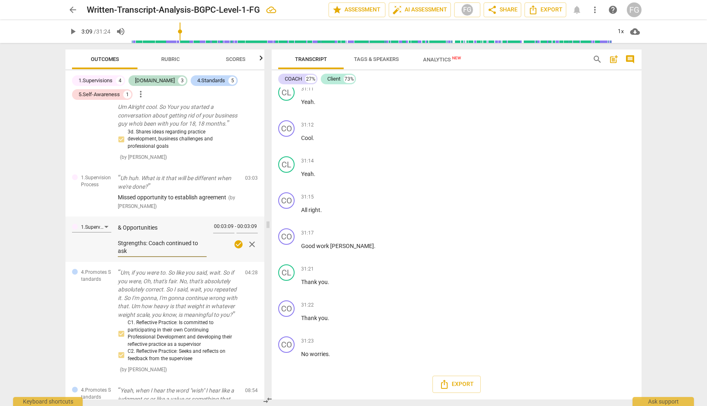
type textarea "Post Analysis Summary: Strengths & Opportunities Stgrengths: Coach continued to…"
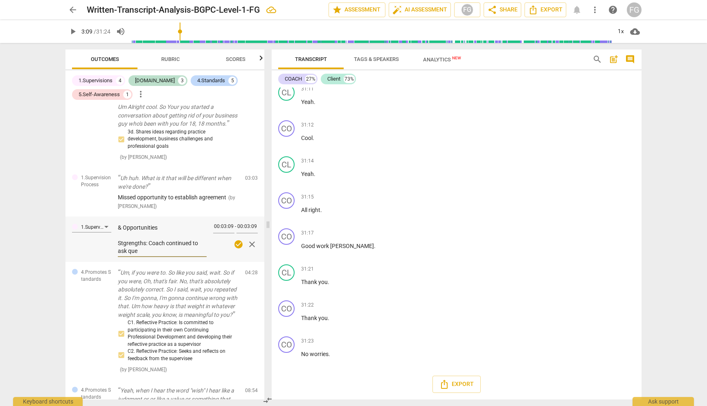
type textarea "Post Analysis Summary: Strengths & Opportunities Stgrengths: Coach continued to…"
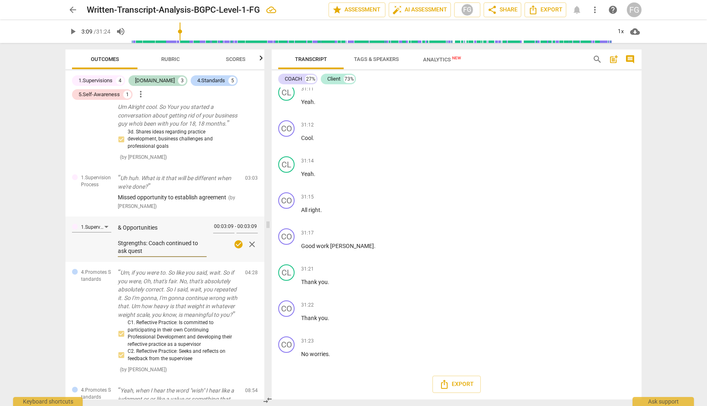
type textarea "Post Analysis Summary: Strengths & Opportunities Stgrengths: Coach continued to…"
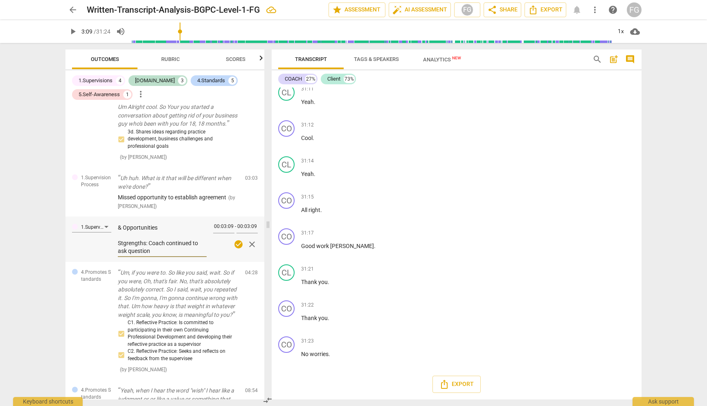
type textarea "Post Analysis Summary: Strengths & Opportunities Stgrengths: Coach continued to…"
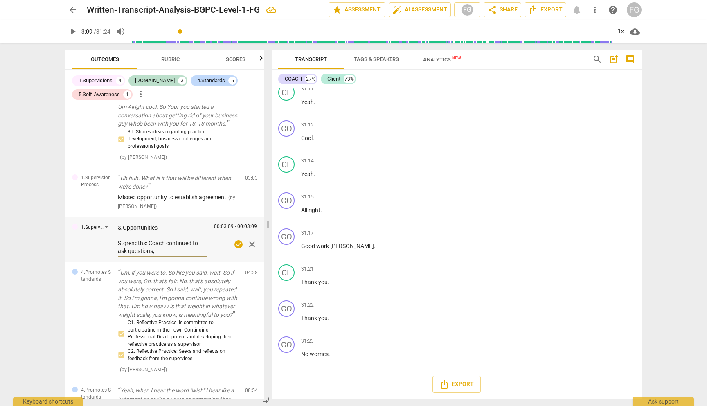
type textarea "Post Analysis Summary: Strengths & Opportunities Stgrengths: Coach continued to…"
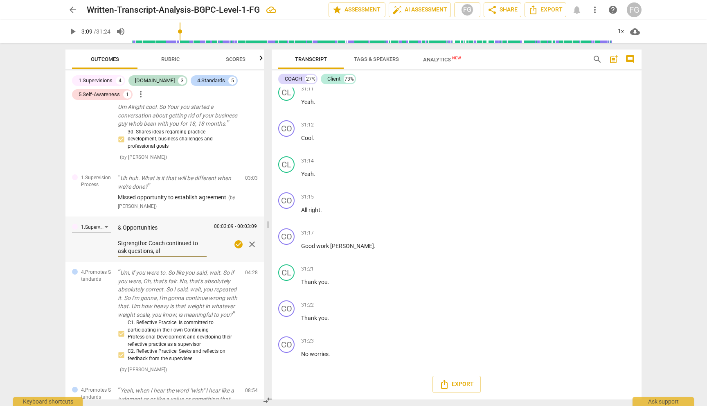
type textarea "Post Analysis Summary: Strengths & Opportunities Stgrengths: Coach continued to…"
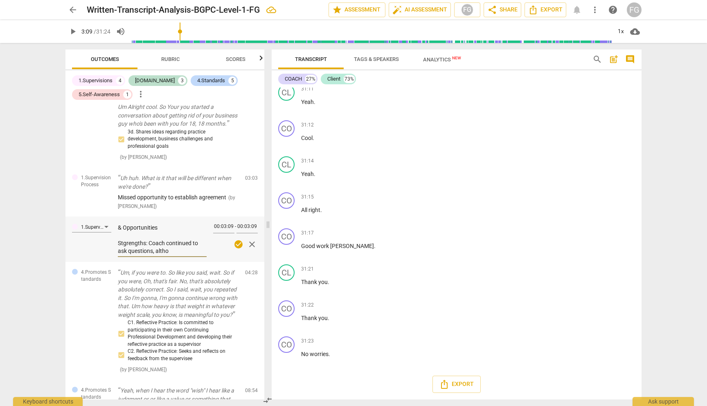
type textarea "Post Analysis Summary: Strengths & Opportunities Stgrengths: Coach continued to…"
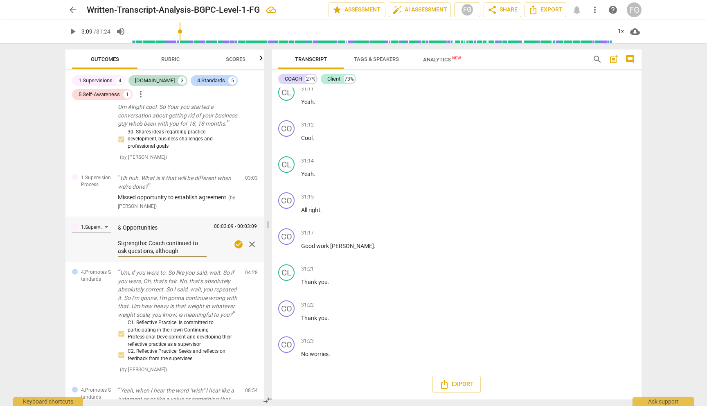
type textarea "Post Analysis Summary: Strengths & Opportunities Stgrengths: Coach continued to…"
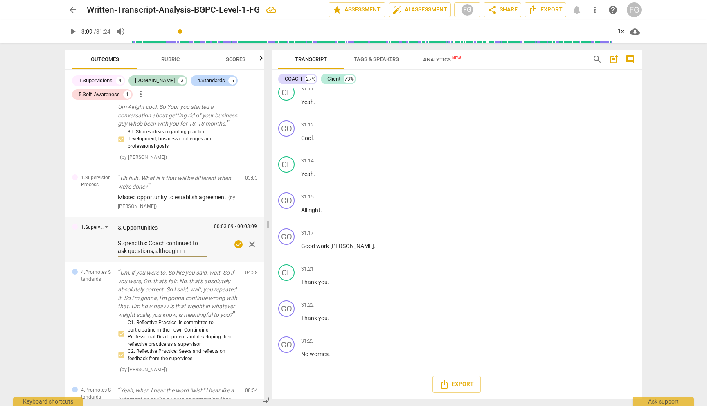
type textarea "Post Analysis Summary: Strengths & Opportunities Stgrengths: Coach continued to…"
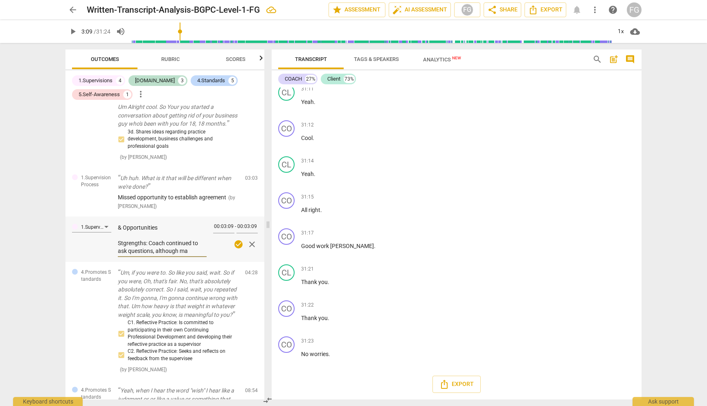
type textarea "Post Analysis Summary: Strengths & Opportunities Stgrengths: Coach continued to…"
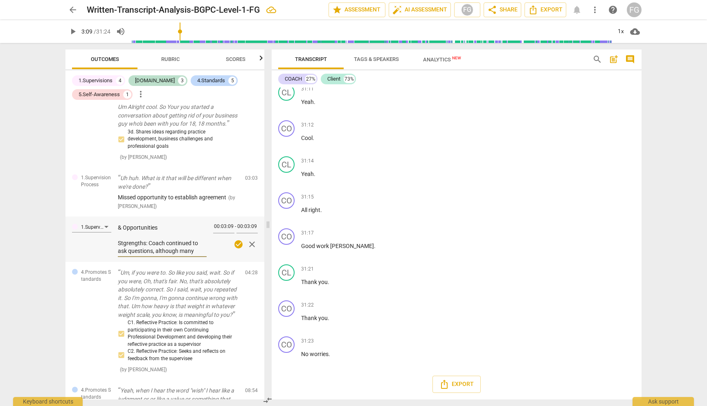
type textarea "Post Analysis Summary: Strengths & Opportunities Stgrengths: Coach continued to…"
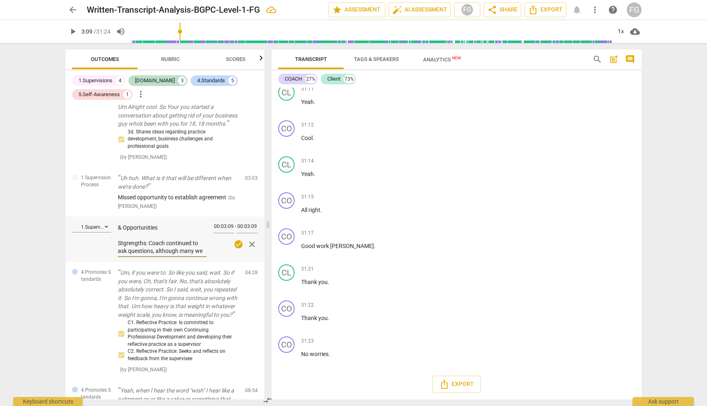
scroll to position [15, 0]
type textarea "Post Analysis Summary: Strengths & Opportunities Stgrengths: Coach continued to…"
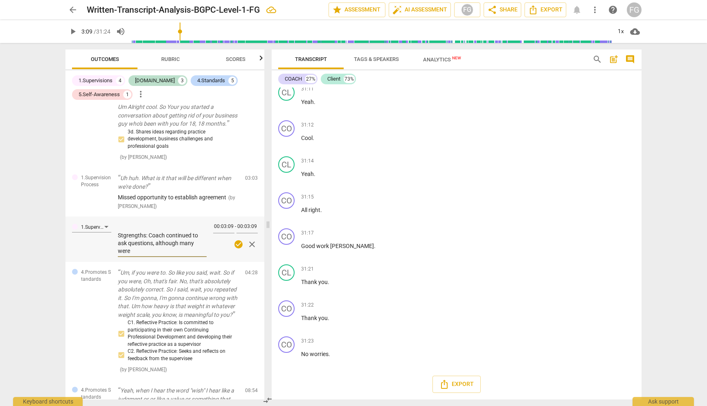
type textarea "Post Analysis Summary: Strengths & Opportunities Stgrengths: Coach continued to…"
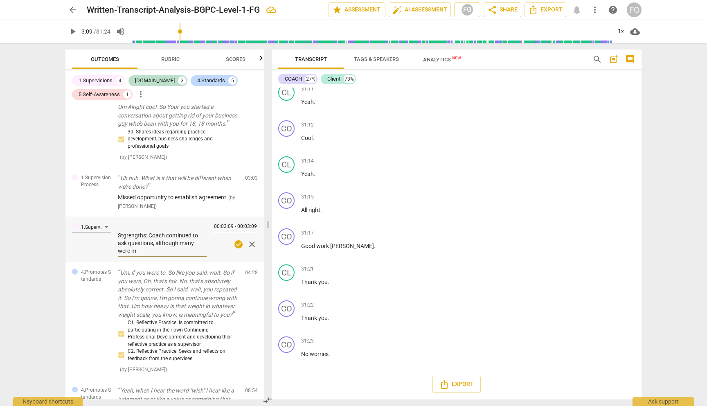
type textarea "Post Analysis Summary: Strengths & Opportunities Stgrengths: Coach continued to…"
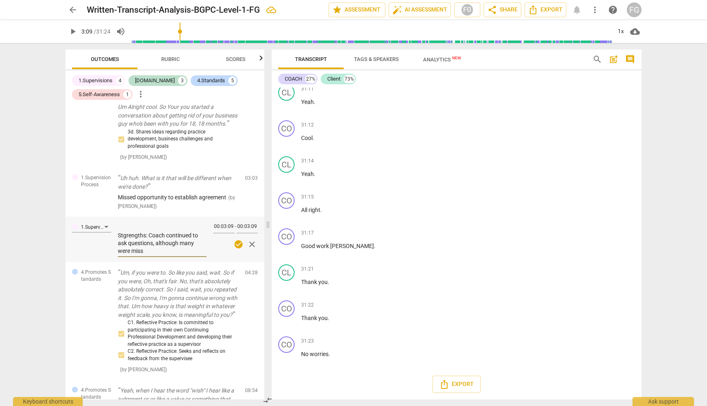
type textarea "Post Analysis Summary: Strengths & Opportunities Stgrengths: Coach continued to…"
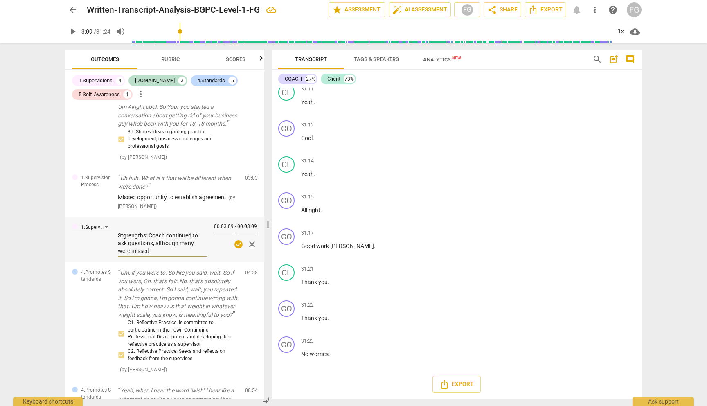
type textarea "Post Analysis Summary: Strengths & Opportunities Stgrengths: Coach continued to…"
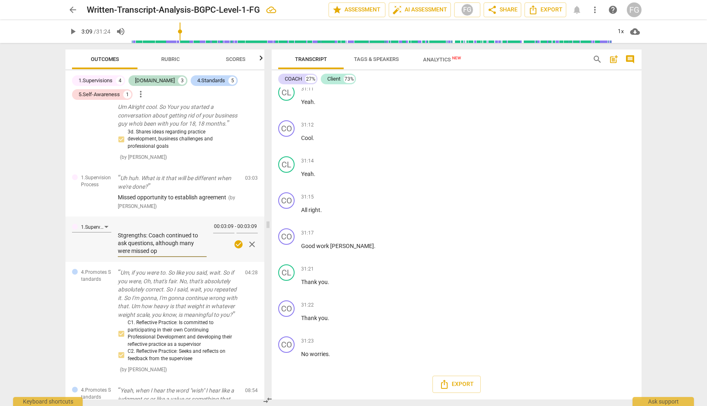
type textarea "Post Analysis Summary: Strengths & Opportunities Stgrengths: Coach continued to…"
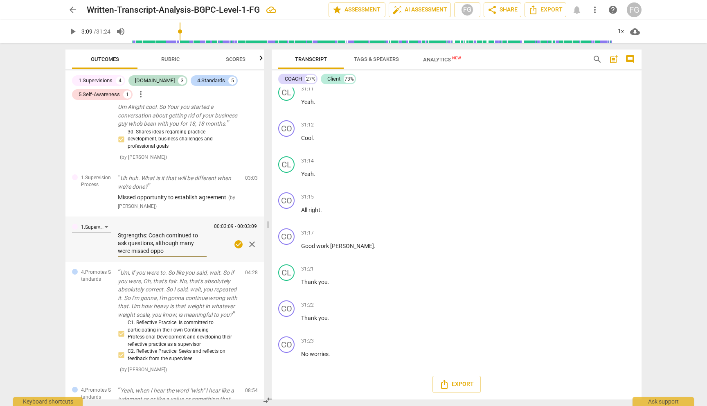
type textarea "Post Analysis Summary: Strengths & Opportunities Stgrengths: Coach continued to…"
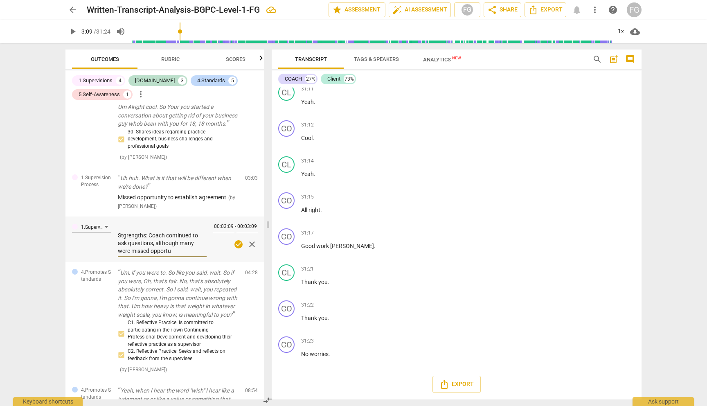
type textarea "Post Analysis Summary: Strengths & Opportunities Stgrengths: Coach continued to…"
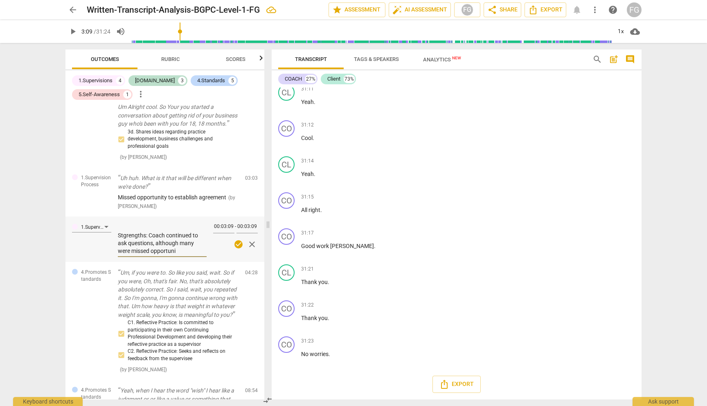
type textarea "Post Analysis Summary: Strengths & Opportunities Stgrengths: Coach continued to…"
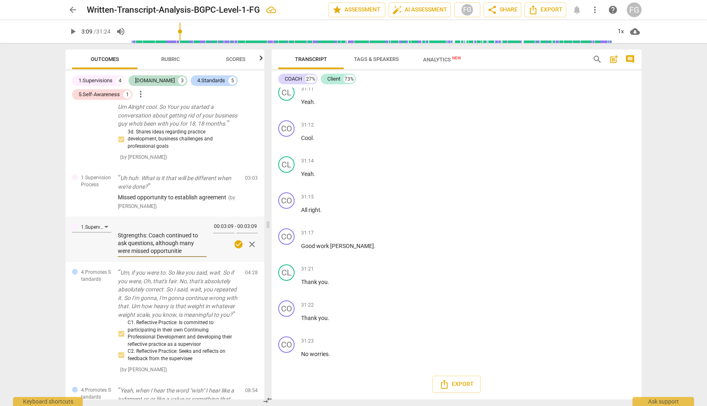
type textarea "Post Analysis Summary: Strengths & Opportunities Stgrengths: Coach continued to…"
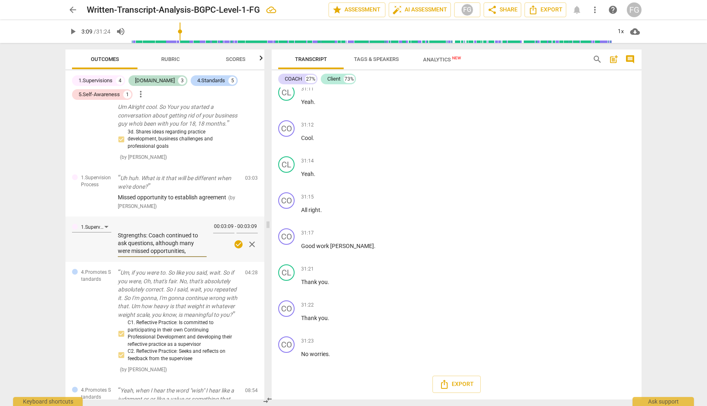
type textarea "Post Analysis Summary: Strengths & Opportunities Stgrengths: Coach continued to…"
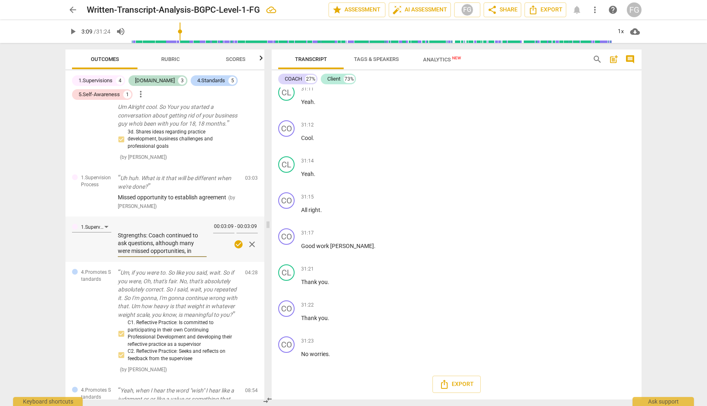
type textarea "Post Analysis Summary: Strengths & Opportunities Stgrengths: Coach continued to…"
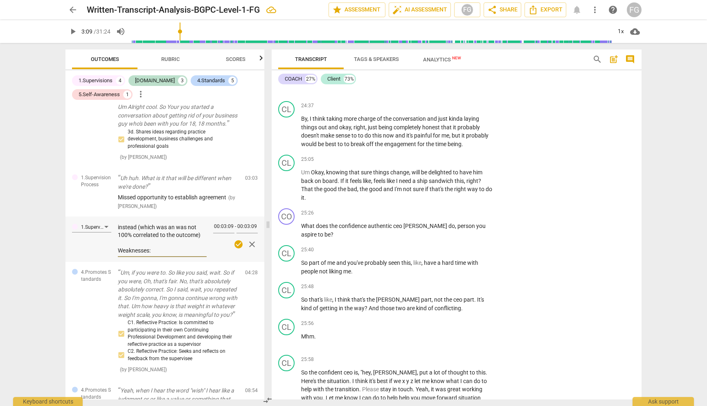
scroll to position [130, 0]
click at [178, 254] on textarea "Post Analysis Summary: Strengths & Opportunities Stgrengths: Coach continued to…" at bounding box center [162, 238] width 89 height 31
click at [136, 244] on textarea "Post Analysis Summary: Strengths & Opportunities Stgrengths: Coach continued to…" at bounding box center [162, 238] width 89 height 31
click at [127, 245] on textarea "Post Analysis Summary: Strengths & Opportunities Stgrengths: Coach continued to…" at bounding box center [162, 238] width 89 height 31
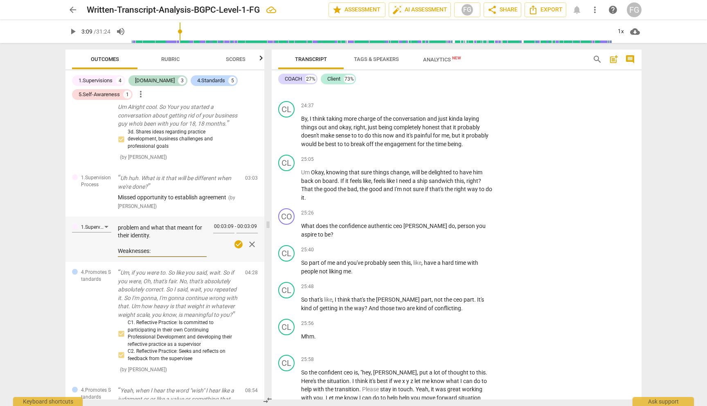
click at [140, 251] on textarea "Post Analysis Summary: Strengths & Opportunities Stgrengths: Coach continued to…" at bounding box center [162, 238] width 89 height 31
click at [160, 254] on textarea "Post Analysis Summary: Strengths & Opportunities Stgrengths: Coach continued to…" at bounding box center [162, 238] width 89 height 31
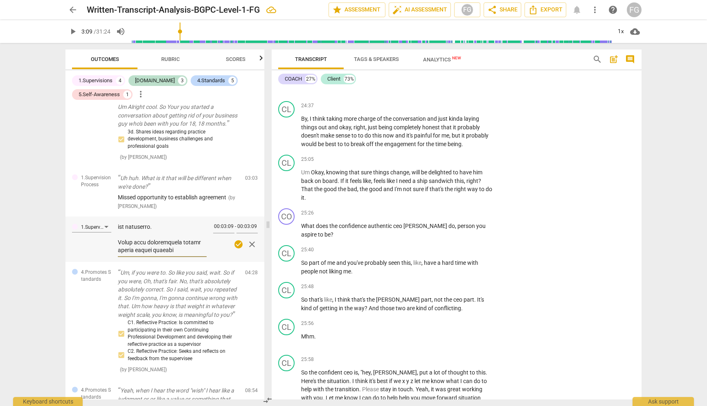
click at [158, 254] on textarea at bounding box center [162, 238] width 89 height 31
click at [154, 254] on textarea at bounding box center [162, 238] width 89 height 31
click at [194, 254] on textarea at bounding box center [162, 238] width 89 height 31
click at [241, 250] on div "check_circle close" at bounding box center [235, 244] width 45 height 12
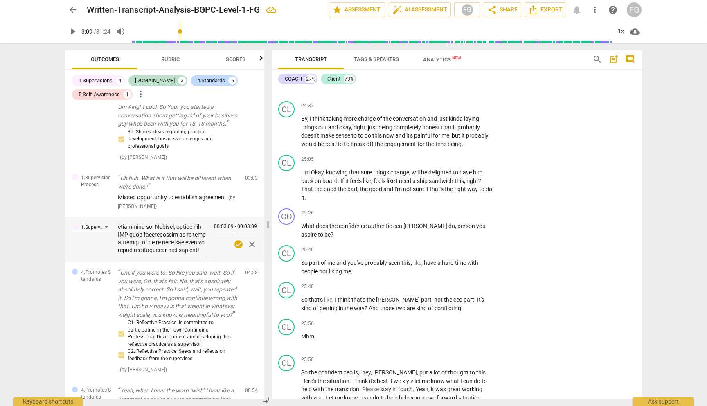
click at [234, 249] on span "check_circle" at bounding box center [239, 244] width 10 height 10
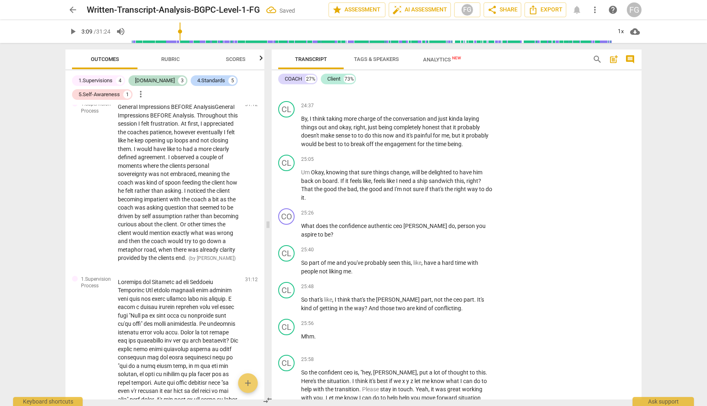
scroll to position [1374, 0]
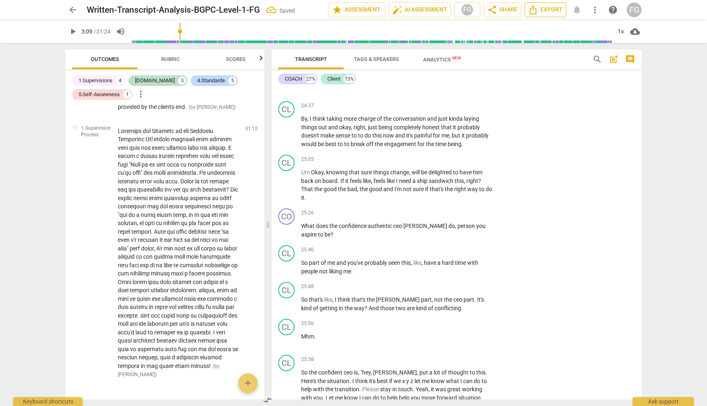
click at [540, 8] on span "Export" at bounding box center [545, 10] width 34 height 10
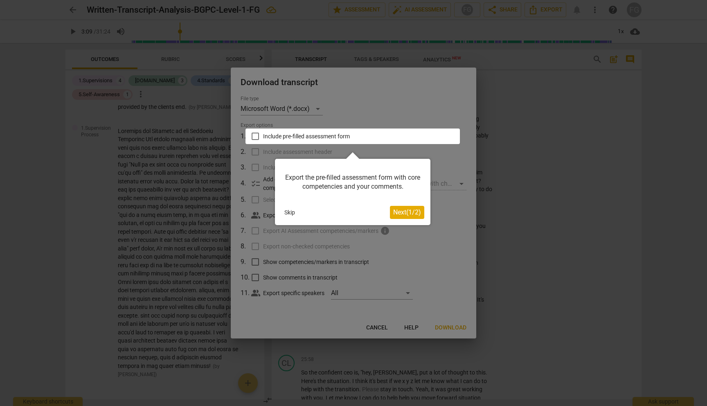
click at [420, 209] on span "Next ( 1 / 2 )" at bounding box center [407, 212] width 28 height 8
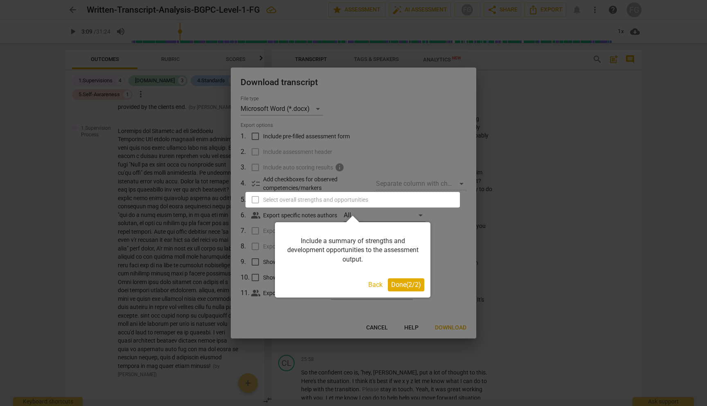
click at [257, 135] on div at bounding box center [353, 203] width 707 height 406
click at [397, 282] on span "Done ( 2 / 2 )" at bounding box center [406, 285] width 30 height 8
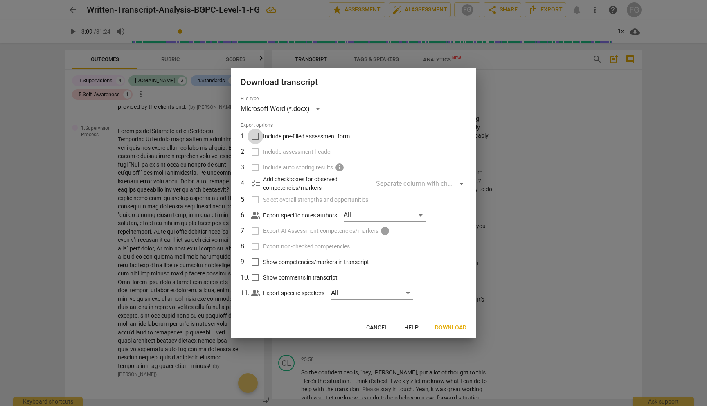
click at [257, 137] on input "Include pre-filled assessment form" at bounding box center [256, 136] width 16 height 16
click at [252, 155] on input "Include assessment header" at bounding box center [256, 152] width 16 height 16
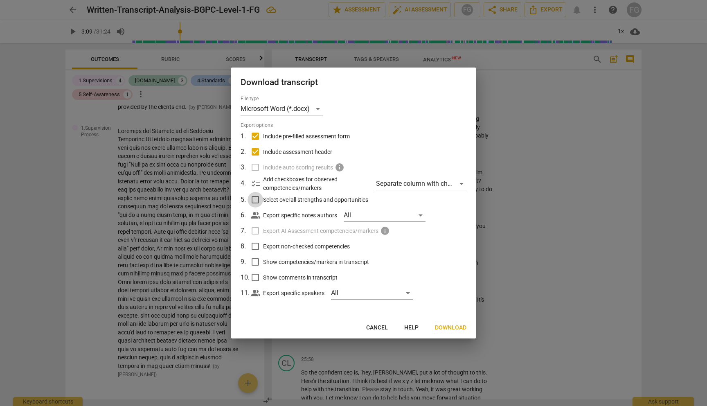
click at [250, 199] on input "Select overall strengths and opportunities" at bounding box center [256, 200] width 16 height 16
click at [253, 247] on input "Export non-checked competencies" at bounding box center [256, 247] width 16 height 16
click at [256, 265] on input "Show competencies/markers in transcript" at bounding box center [256, 262] width 16 height 16
click at [254, 276] on input "Show comments in transcript" at bounding box center [256, 278] width 16 height 16
click at [459, 327] on span "Next" at bounding box center [459, 328] width 15 height 8
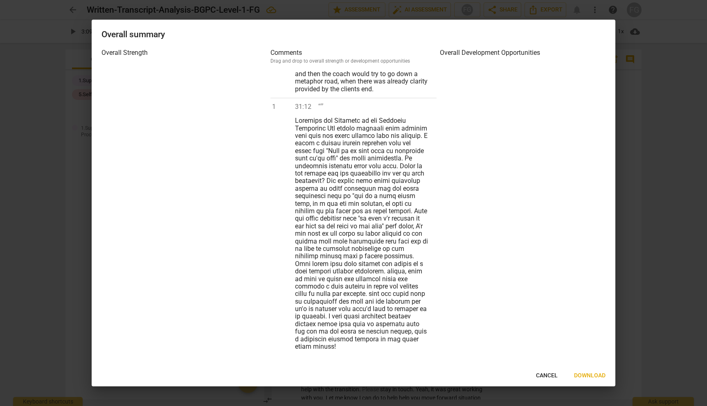
scroll to position [1267, 0]
click at [603, 370] on button "Download" at bounding box center [590, 375] width 45 height 15
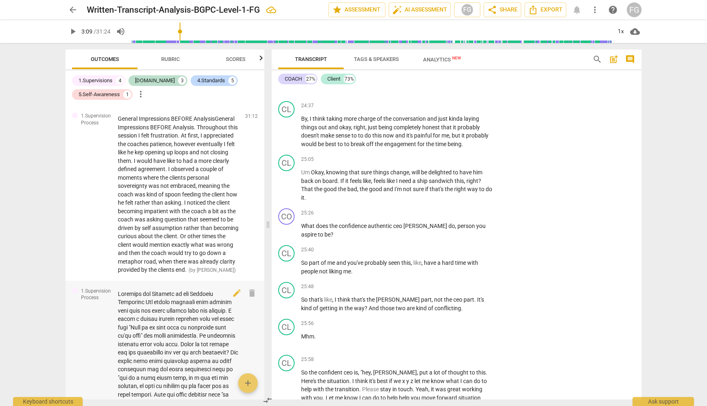
scroll to position [1150, 0]
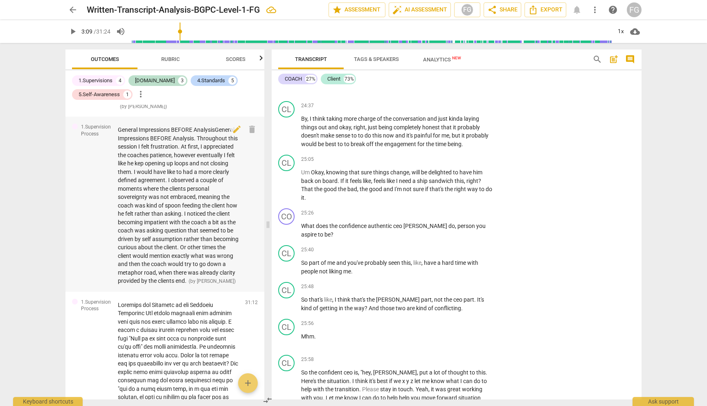
click at [165, 175] on div "General Impressions BEFORE AnalysisGeneral Impressions BEFORE Analysis. Through…" at bounding box center [178, 206] width 121 height 160
click at [234, 134] on span "edit" at bounding box center [237, 129] width 10 height 10
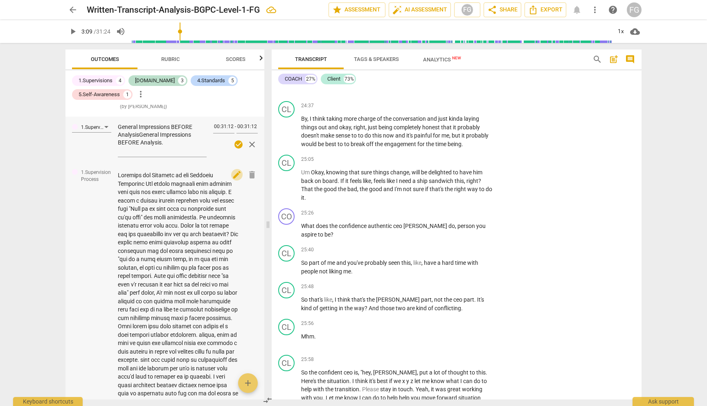
click at [234, 180] on span "edit" at bounding box center [237, 175] width 10 height 10
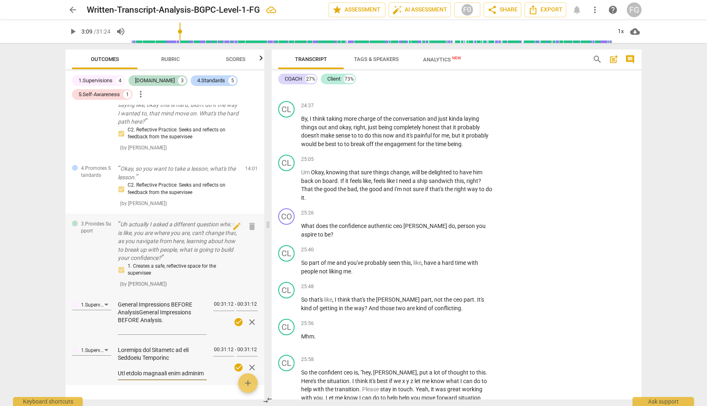
scroll to position [1006, 0]
click at [104, 325] on div "1.Supervision Process General Impressions BEFORE AnalysisGeneral Impressions BE…" at bounding box center [164, 316] width 199 height 45
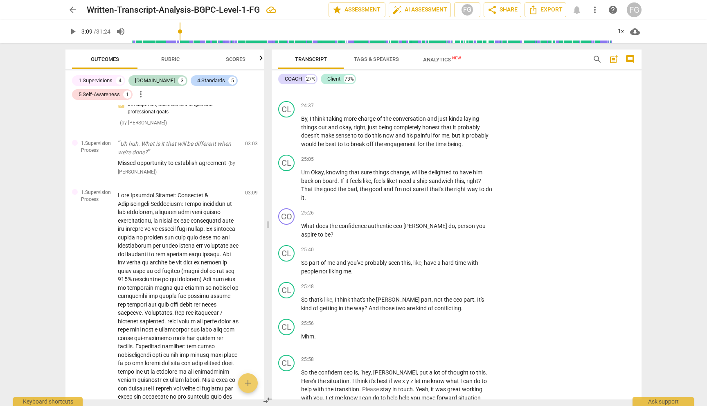
scroll to position [324, 0]
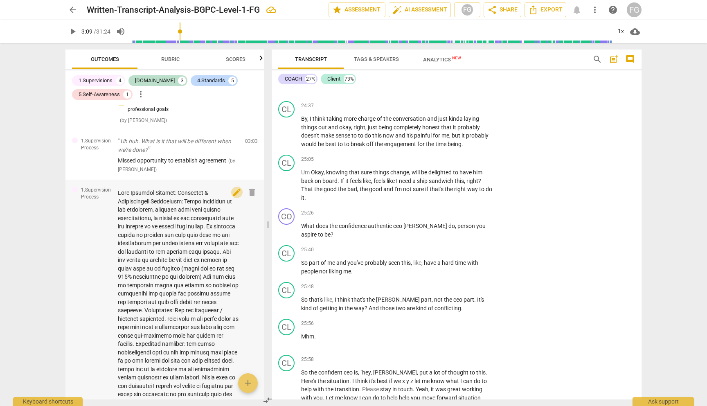
click at [232, 197] on span "edit" at bounding box center [237, 192] width 10 height 10
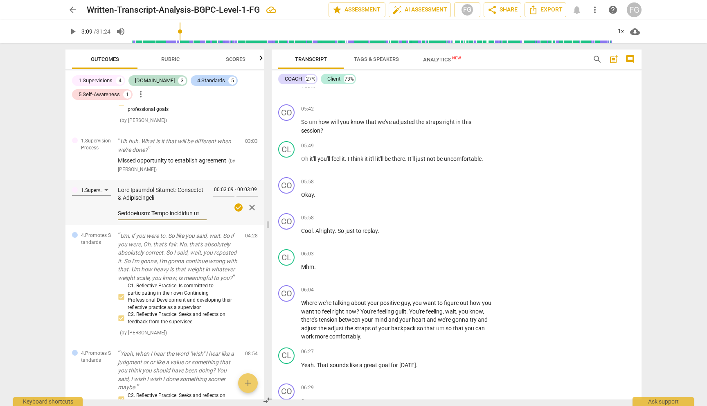
scroll to position [1101, 0]
